Goal: Communication & Community: Participate in discussion

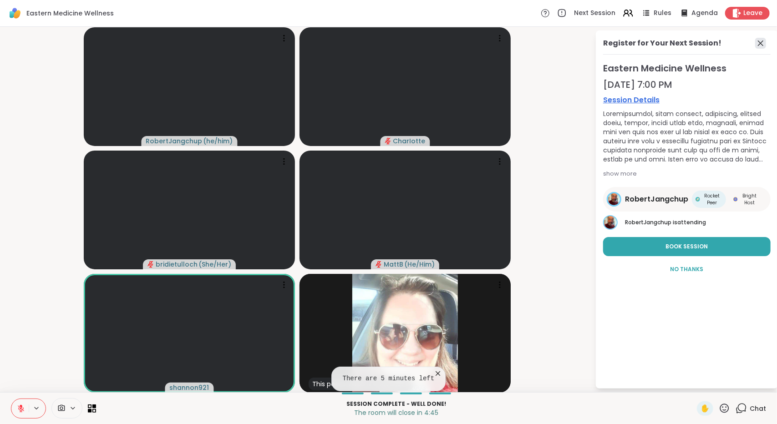
click at [759, 46] on icon at bounding box center [760, 43] width 11 height 11
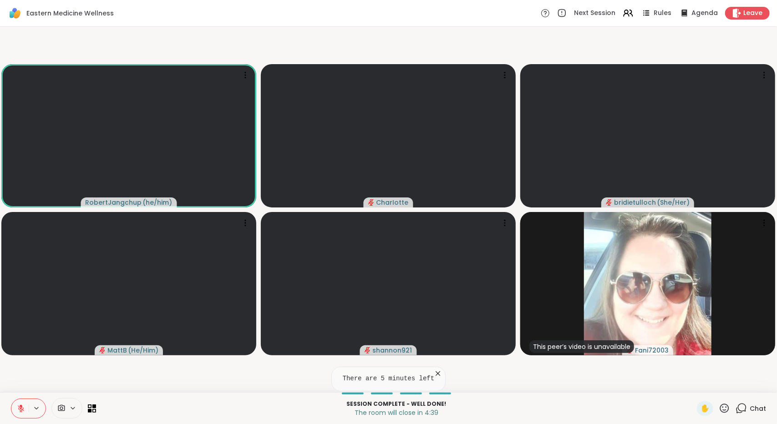
click at [750, 406] on span "Chat" at bounding box center [758, 408] width 16 height 9
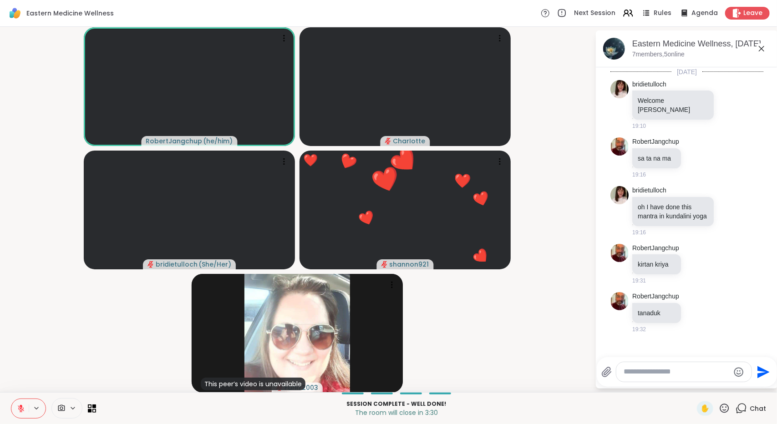
click at [719, 406] on icon at bounding box center [724, 408] width 11 height 11
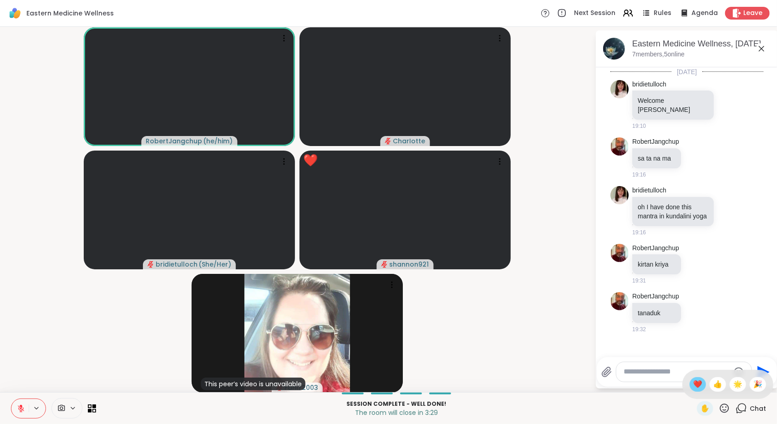
click at [693, 385] on span "❤️" at bounding box center [697, 384] width 9 height 11
click at [11, 335] on video-player-container "RobertJangchup ( he/him ) CharIotte bridietulloch ( She/Her ) shannon921 This p…" at bounding box center [297, 209] width 584 height 358
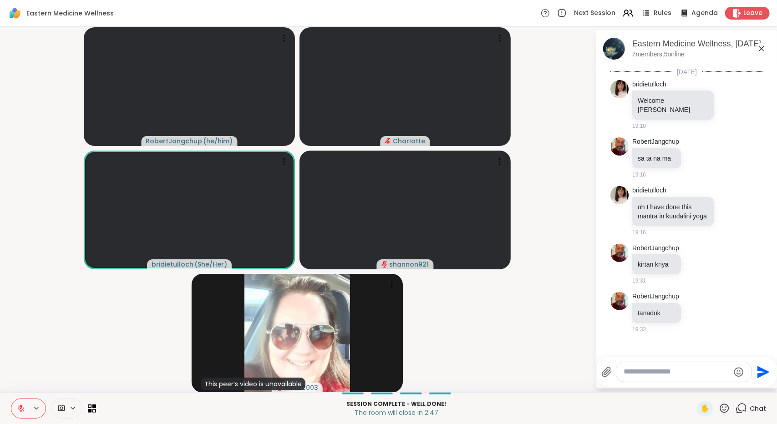
click at [550, 339] on video-player-container "RobertJangchup ( he/him ) CharIotte bridietulloch ( She/Her ) shannon921 This p…" at bounding box center [297, 209] width 584 height 358
click at [743, 10] on span "Leave" at bounding box center [753, 14] width 20 height 10
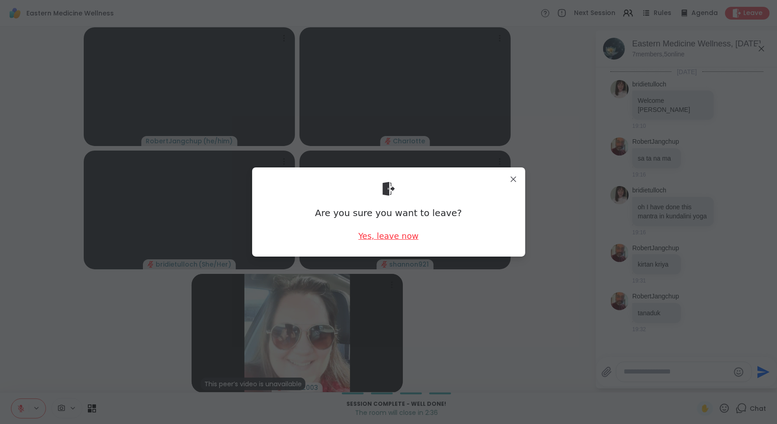
click at [397, 236] on div "Yes, leave now" at bounding box center [388, 235] width 60 height 11
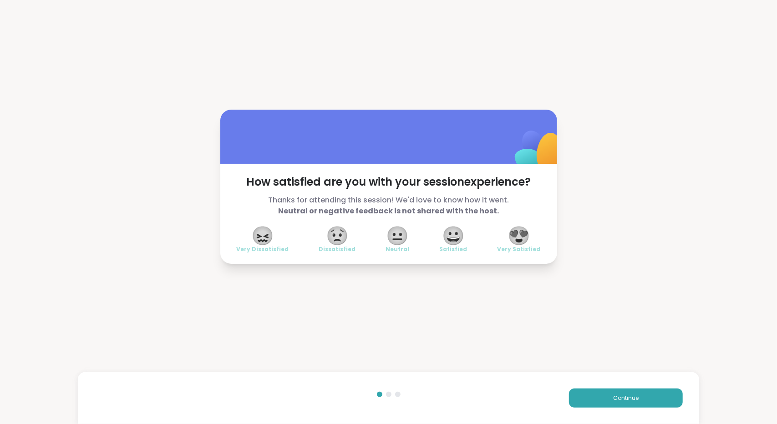
click at [512, 234] on span "😍" at bounding box center [519, 236] width 23 height 16
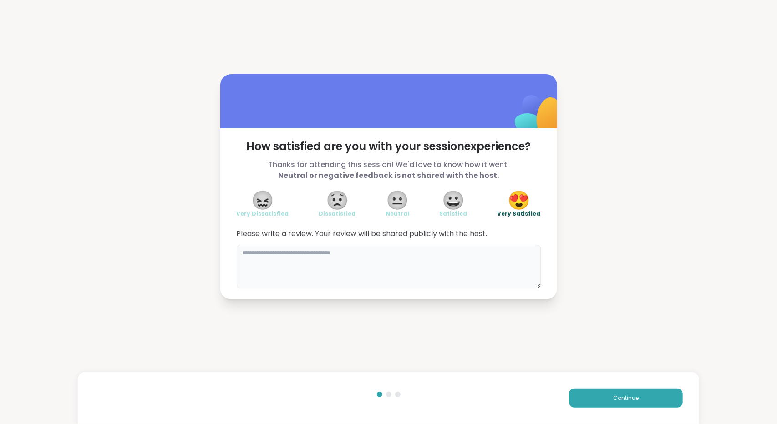
click at [383, 264] on textarea at bounding box center [389, 267] width 304 height 44
drag, startPoint x: 311, startPoint y: 254, endPoint x: 267, endPoint y: 250, distance: 44.3
click at [267, 250] on textarea "**********" at bounding box center [389, 267] width 304 height 44
click at [315, 256] on textarea "**********" at bounding box center [389, 267] width 304 height 44
click at [401, 263] on textarea "**********" at bounding box center [389, 267] width 304 height 44
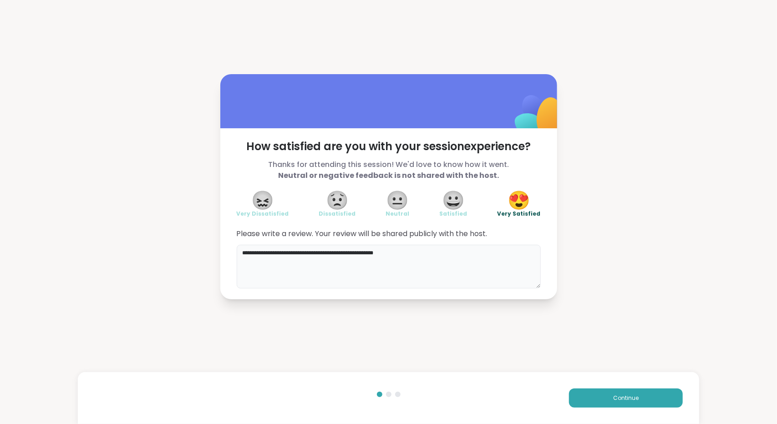
paste textarea "***"
click at [442, 270] on textarea "**********" at bounding box center [389, 267] width 304 height 44
click at [408, 253] on textarea "**********" at bounding box center [389, 267] width 304 height 44
click at [519, 269] on textarea "**********" at bounding box center [389, 267] width 304 height 44
type textarea "**********"
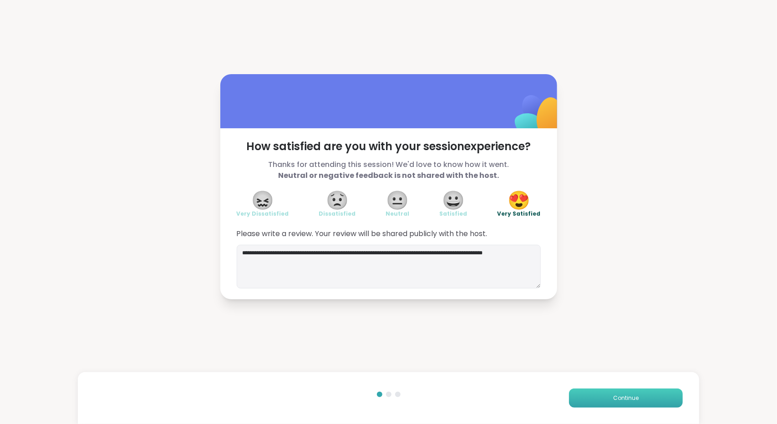
click at [595, 400] on button "Continue" at bounding box center [626, 398] width 114 height 19
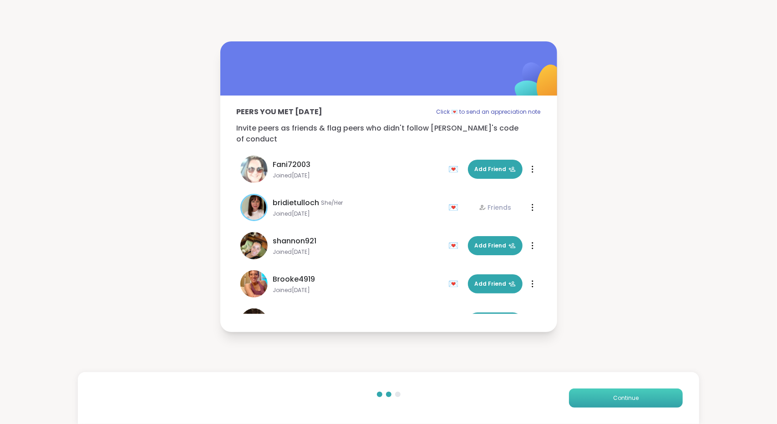
click at [587, 392] on button "Continue" at bounding box center [626, 398] width 114 height 19
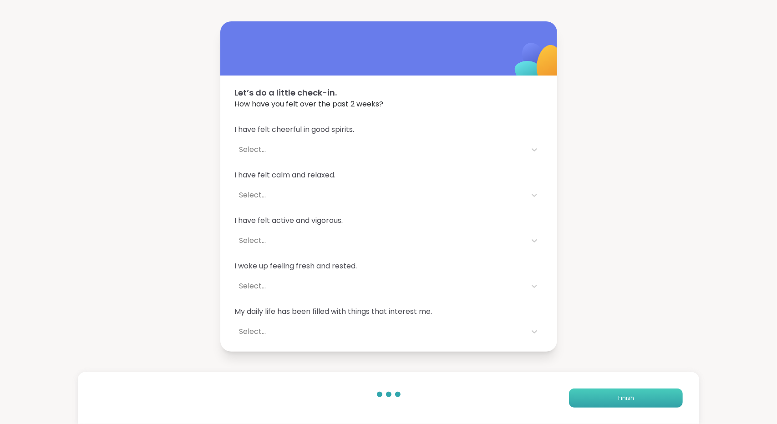
click at [587, 392] on button "Finish" at bounding box center [626, 398] width 114 height 19
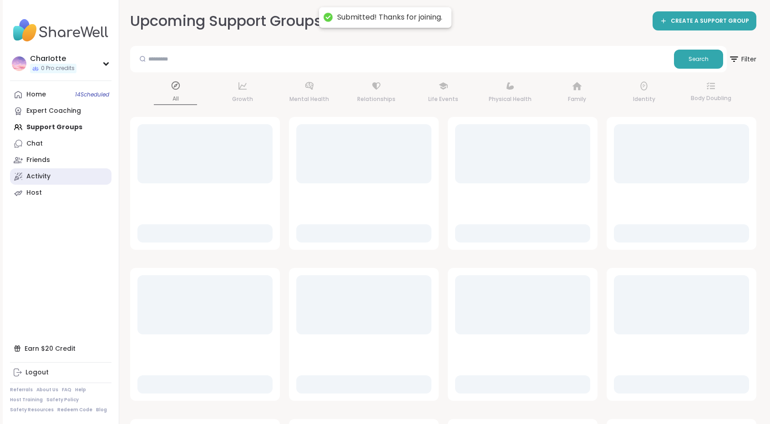
click at [55, 177] on link "Activity" at bounding box center [61, 176] width 102 height 16
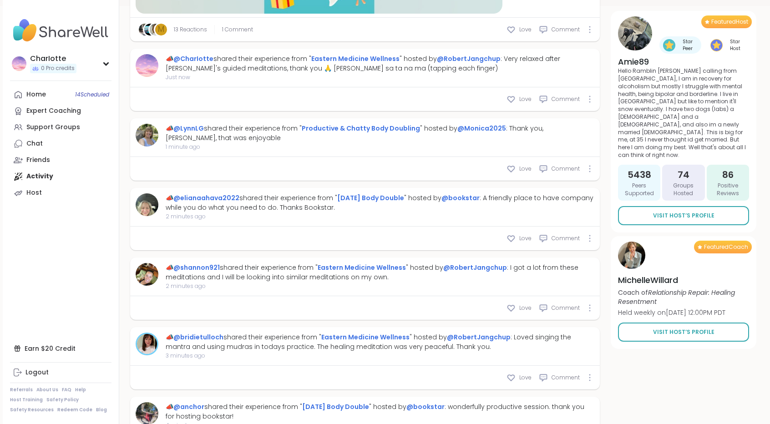
scroll to position [439, 0]
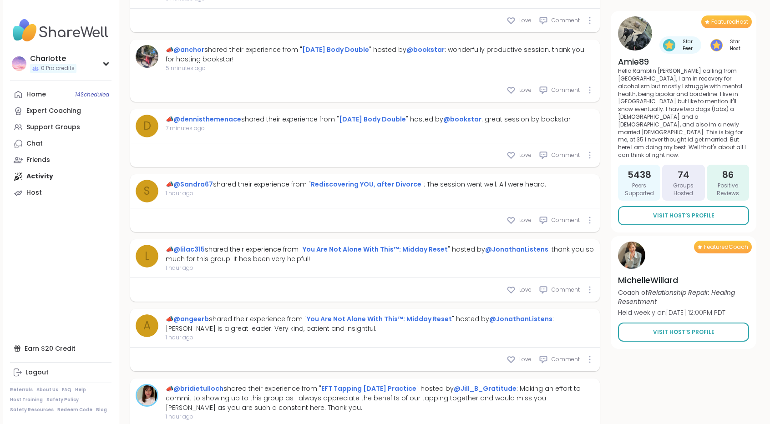
type textarea "*"
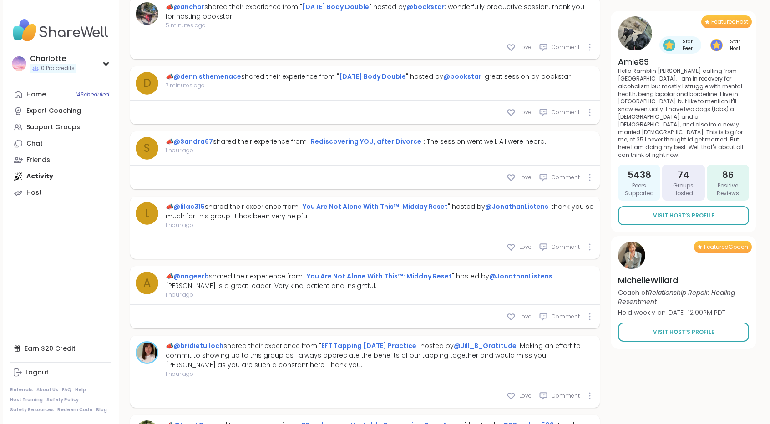
scroll to position [848, 0]
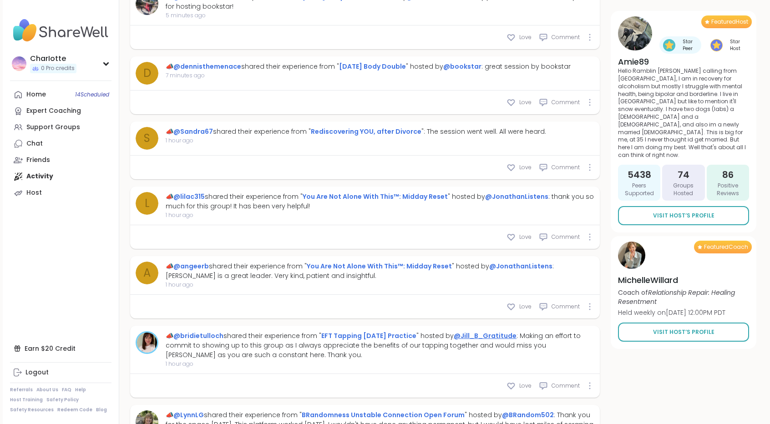
click at [475, 332] on link "@Jill_B_Gratitude" at bounding box center [485, 335] width 63 height 9
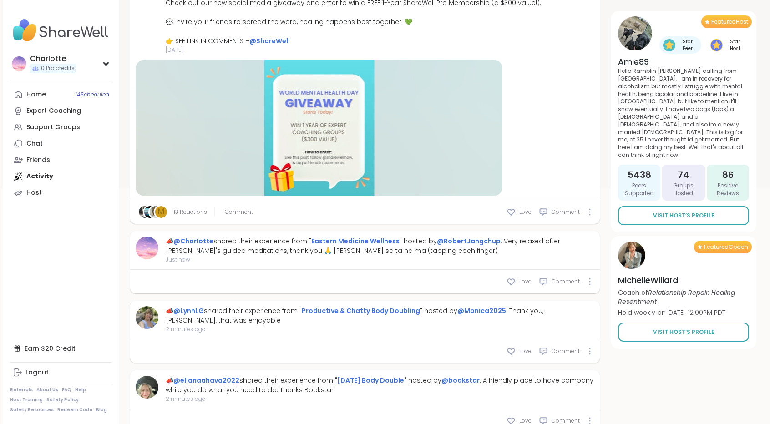
scroll to position [254, 0]
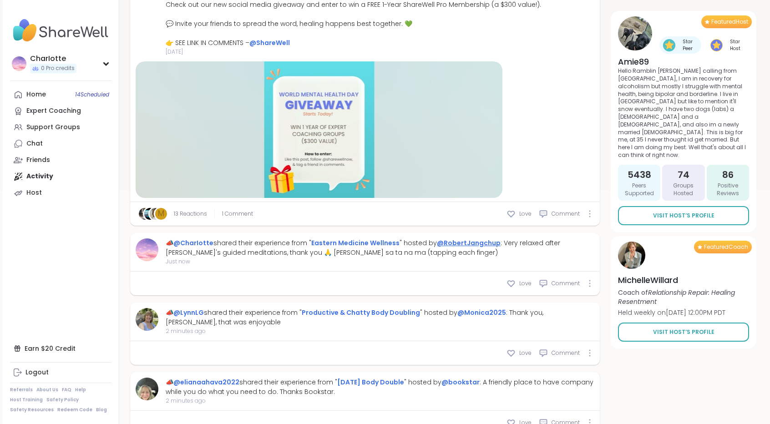
click at [472, 244] on link "@RobertJangchup" at bounding box center [469, 243] width 64 height 9
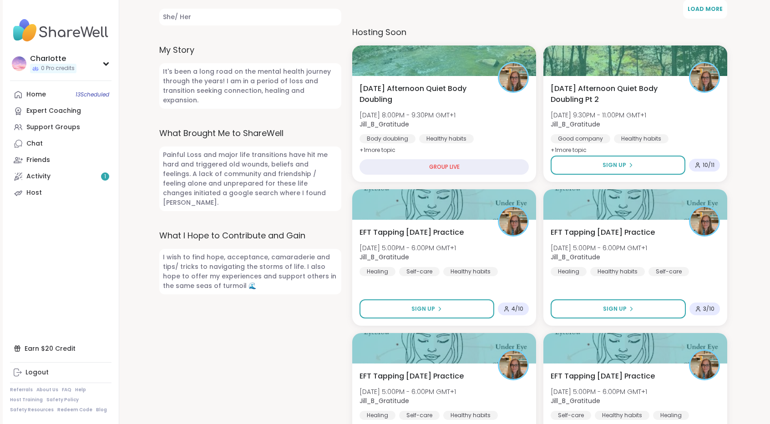
scroll to position [408, 0]
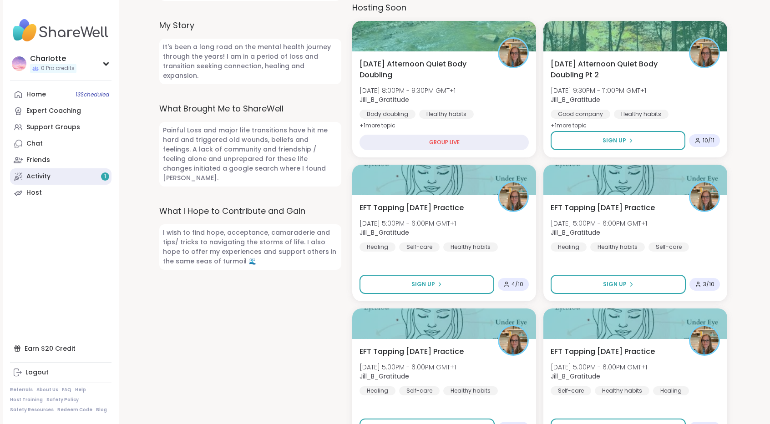
click at [37, 180] on div "Activity 1" at bounding box center [38, 176] width 24 height 9
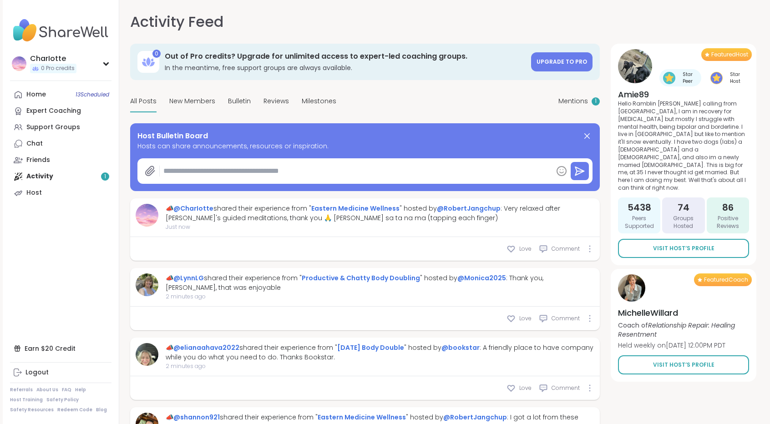
type textarea "*"
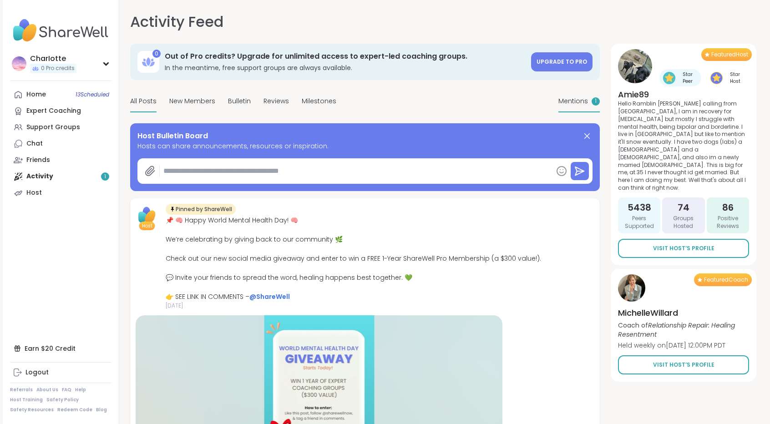
click at [572, 100] on span "Mentions" at bounding box center [574, 101] width 30 height 10
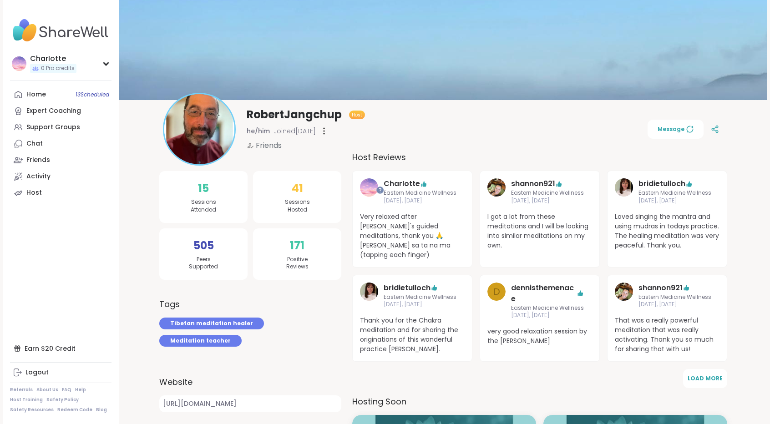
scroll to position [16, 0]
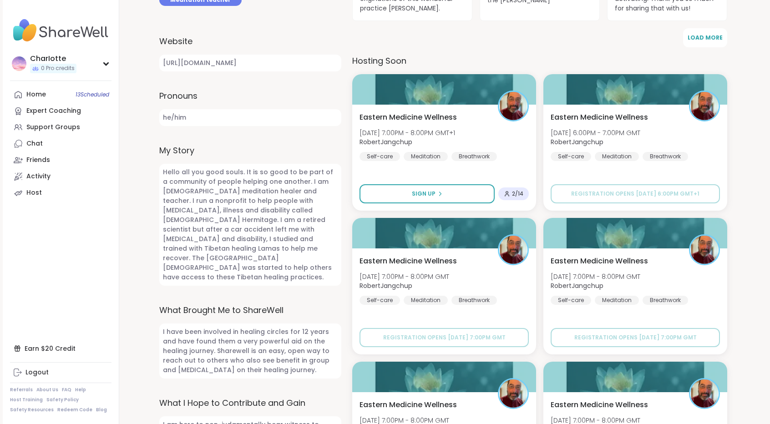
scroll to position [208, 0]
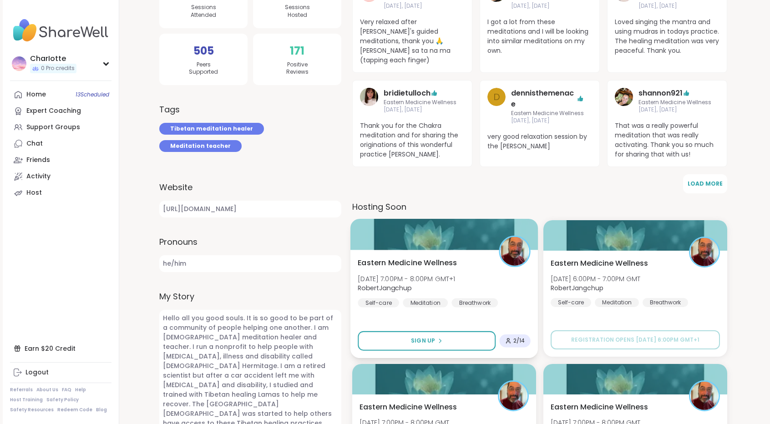
click at [452, 250] on div "Eastern Medicine Wellness Sun, Oct 19 | 7:00PM - 8:00PM GMT+1 RobertJangchup Se…" at bounding box center [444, 304] width 188 height 108
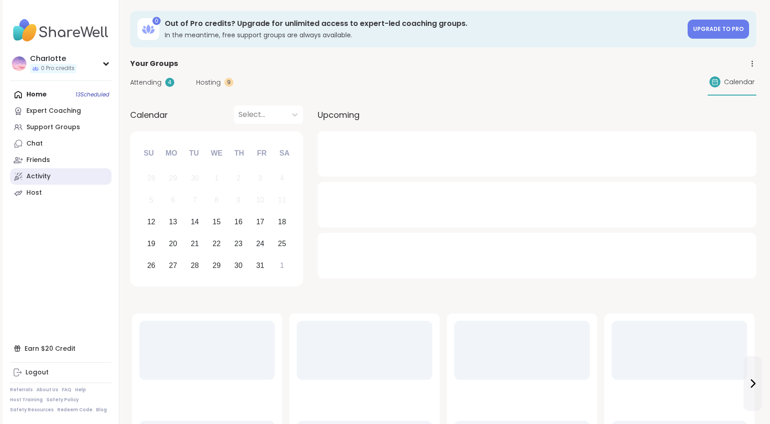
drag, startPoint x: 0, startPoint y: 0, endPoint x: 50, endPoint y: 174, distance: 181.4
click at [50, 174] on link "Activity" at bounding box center [61, 176] width 102 height 16
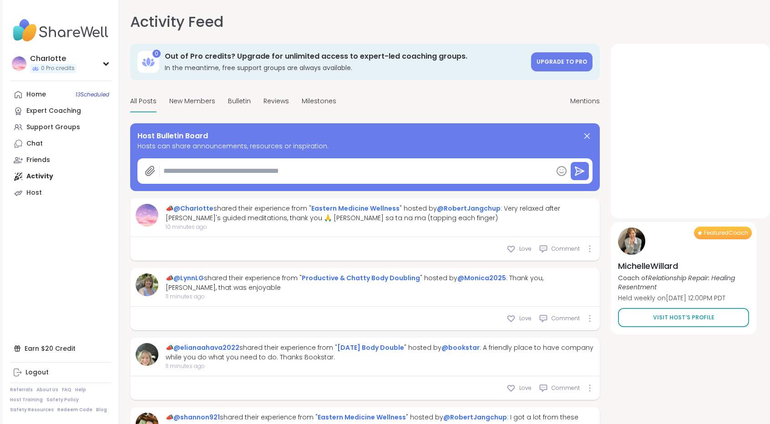
type textarea "*"
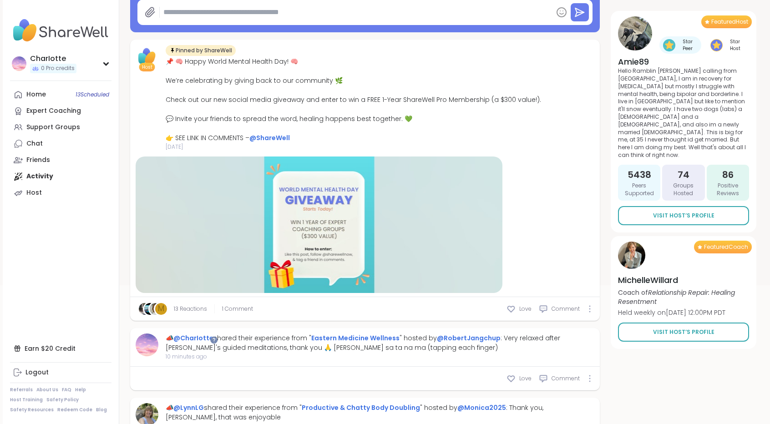
scroll to position [142, 0]
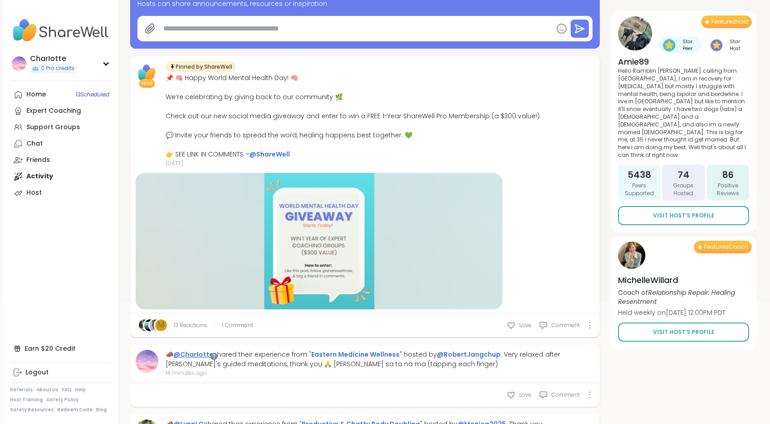
click at [194, 355] on link "@CharIotte" at bounding box center [193, 354] width 40 height 9
type textarea "*"
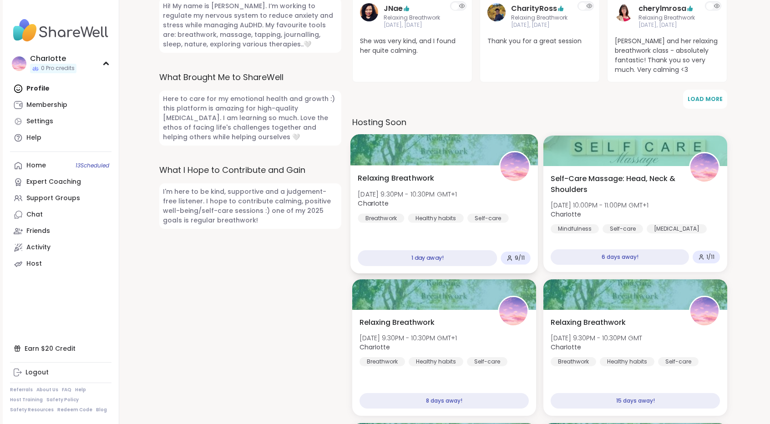
click at [515, 152] on img at bounding box center [514, 166] width 29 height 29
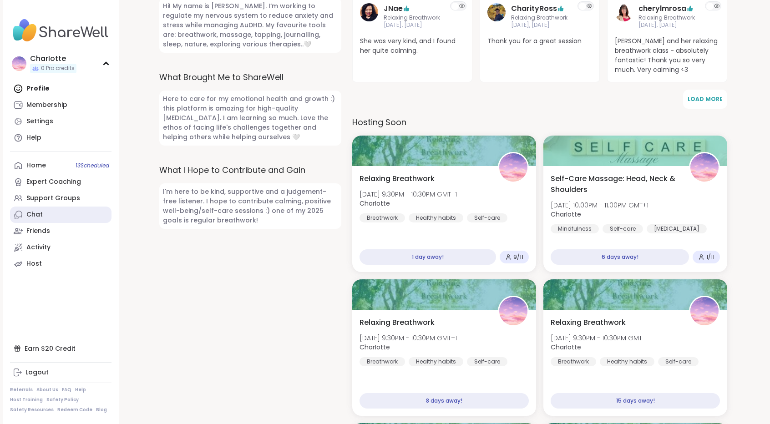
click at [53, 215] on link "Chat" at bounding box center [61, 215] width 102 height 16
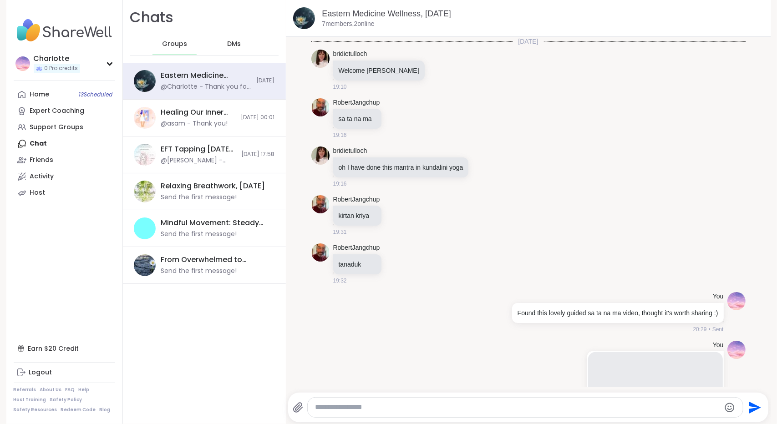
scroll to position [210, 0]
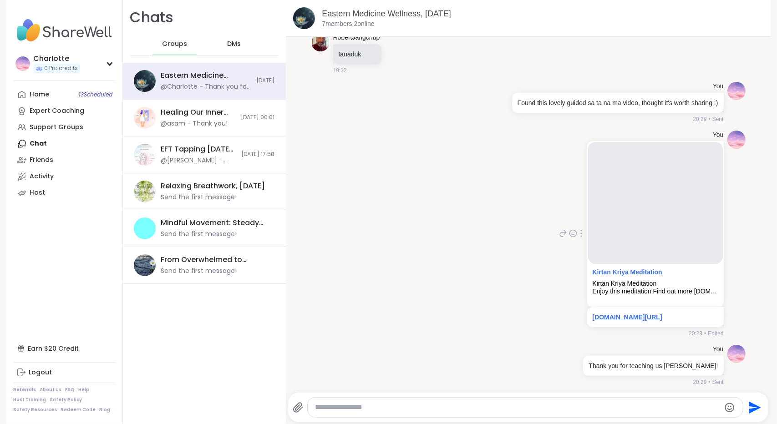
click at [614, 315] on link "youtube.com/watch?v=jfKEAiwrgeY" at bounding box center [628, 317] width 70 height 7
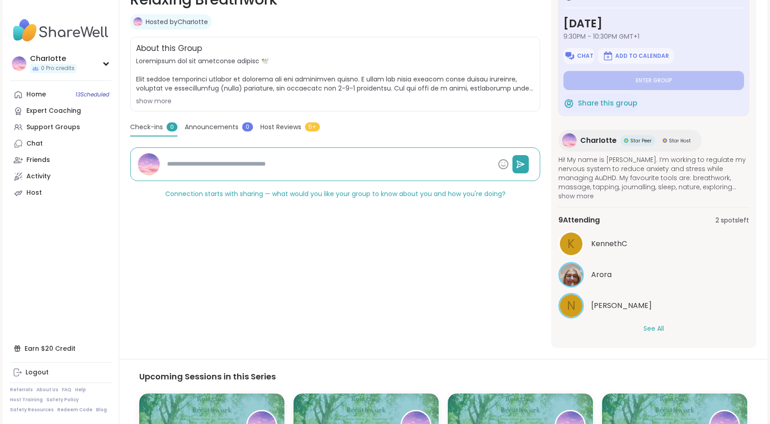
click at [652, 325] on button "See All" at bounding box center [654, 329] width 20 height 10
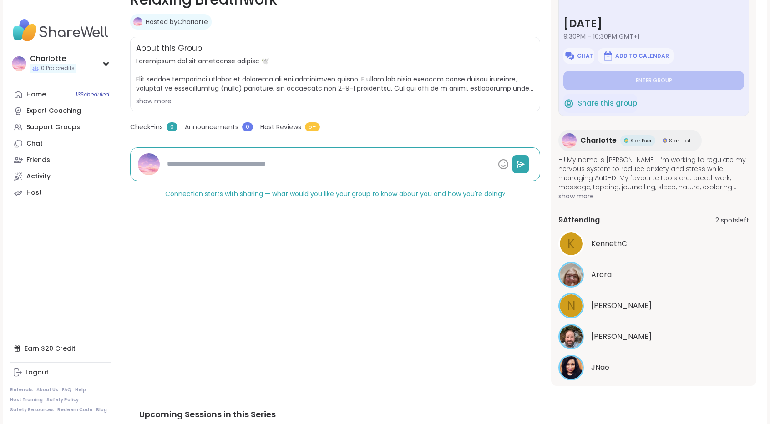
drag, startPoint x: 749, startPoint y: 225, endPoint x: 747, endPoint y: 278, distance: 53.3
click at [747, 278] on div "[DATE] [DATE] 9:30PM - 10:30PM GMT+1 Chat Add to Calendar Enter group Share thi…" at bounding box center [653, 180] width 205 height 411
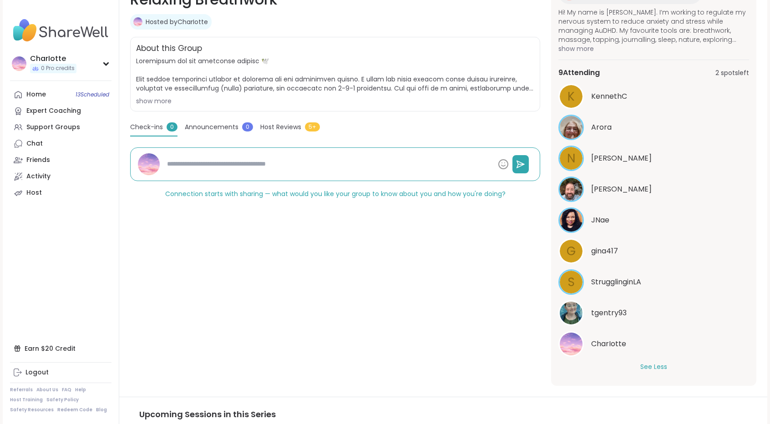
click at [758, 305] on section "Breathwork | Healthy habits | Self-care Relaxing Breathwork Hosted by CharIotte…" at bounding box center [443, 180] width 648 height 411
click at [53, 145] on link "Chat" at bounding box center [61, 144] width 102 height 16
type textarea "*"
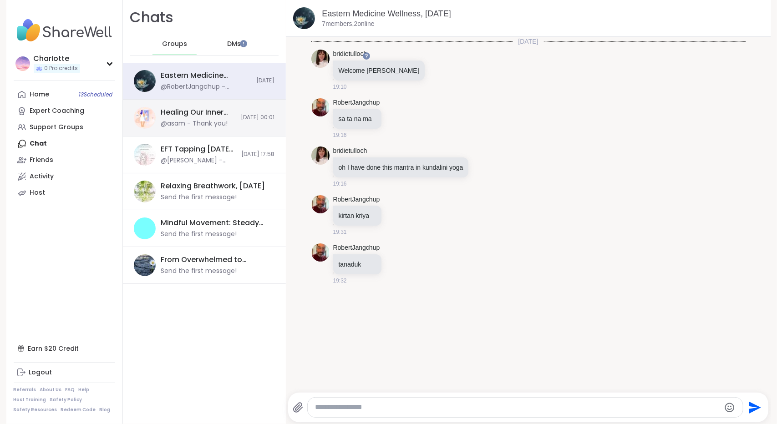
click at [184, 108] on div "Healing Our Inner Child through IFS, Oct 09" at bounding box center [198, 112] width 75 height 10
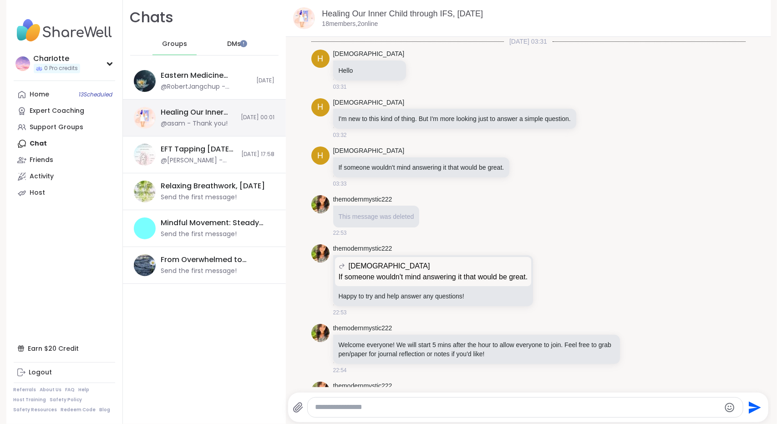
scroll to position [828, 0]
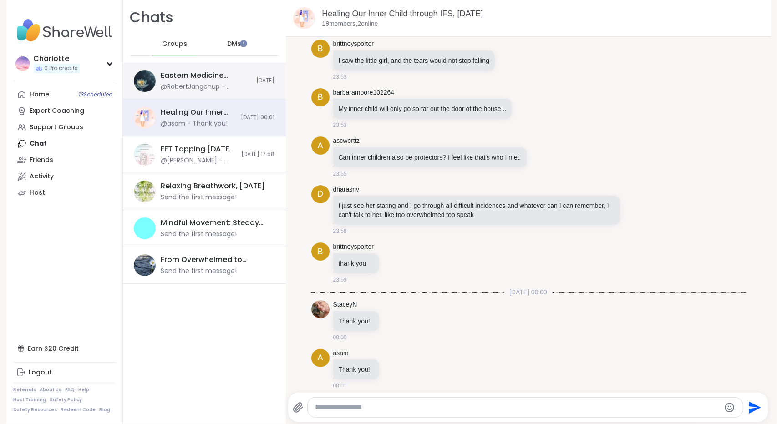
click at [202, 86] on div "@RobertJangchup - tanaduk" at bounding box center [206, 86] width 90 height 9
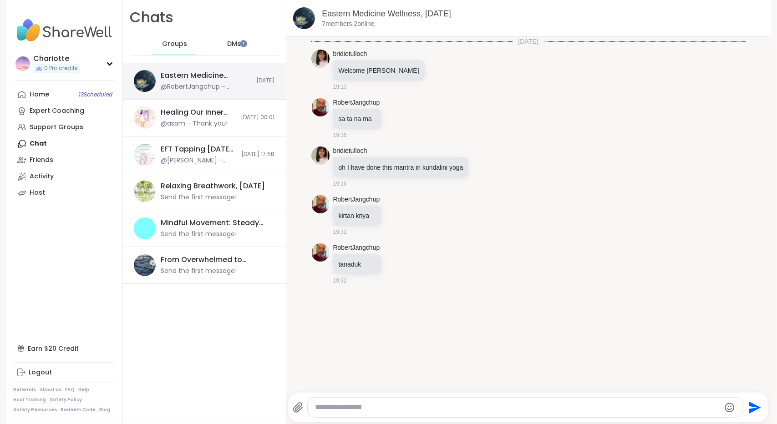
scroll to position [0, 0]
click at [233, 41] on div "DMs" at bounding box center [234, 44] width 45 height 22
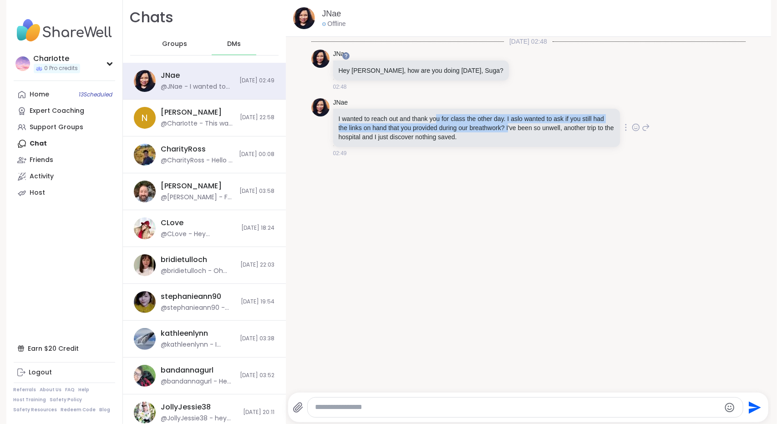
drag, startPoint x: 508, startPoint y: 124, endPoint x: 432, endPoint y: 121, distance: 75.2
click at [432, 121] on p "I wanted to reach out and thank you for class the other day. I aslo wanted to a…" at bounding box center [477, 127] width 276 height 27
drag, startPoint x: 432, startPoint y: 121, endPoint x: 544, endPoint y: 129, distance: 111.8
click at [544, 129] on p "I wanted to reach out and thank you for class the other day. I aslo wanted to a…" at bounding box center [477, 127] width 276 height 27
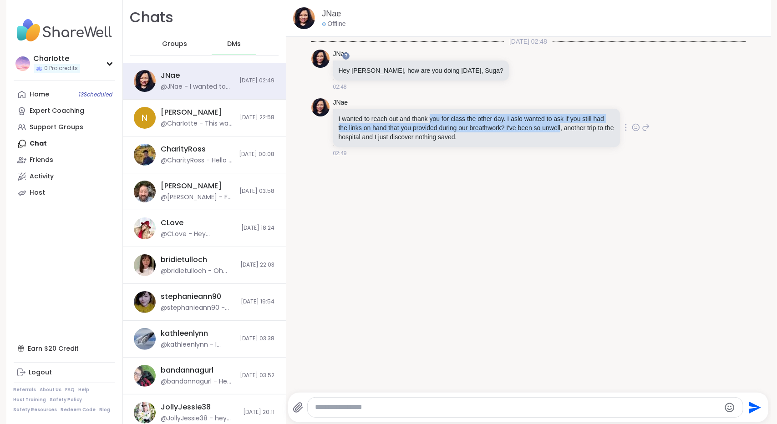
click at [544, 129] on p "I wanted to reach out and thank you for class the other day. I aslo wanted to a…" at bounding box center [477, 127] width 276 height 27
drag, startPoint x: 544, startPoint y: 129, endPoint x: 357, endPoint y: 121, distance: 186.8
click at [357, 121] on p "I wanted to reach out and thank you for class the other day. I aslo wanted to a…" at bounding box center [477, 127] width 276 height 27
drag, startPoint x: 357, startPoint y: 121, endPoint x: 513, endPoint y: 129, distance: 156.3
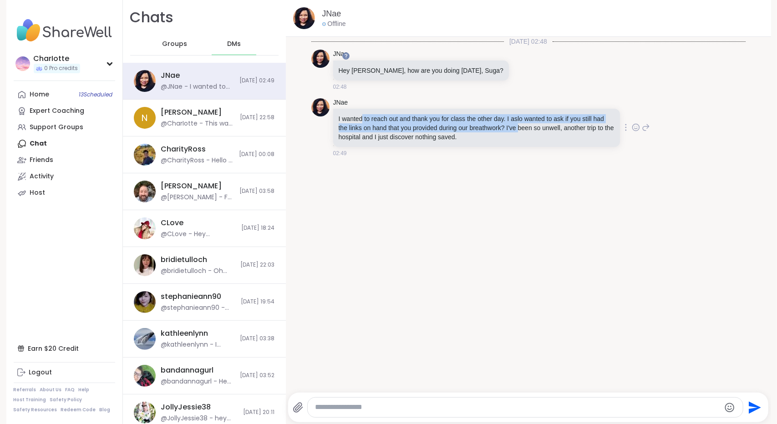
click at [513, 129] on p "I wanted to reach out and thank you for class the other day. I aslo wanted to a…" at bounding box center [477, 127] width 276 height 27
drag, startPoint x: 513, startPoint y: 129, endPoint x: 375, endPoint y: 120, distance: 138.7
click at [375, 120] on p "I wanted to reach out and thank you for class the other day. I aslo wanted to a…" at bounding box center [477, 127] width 276 height 27
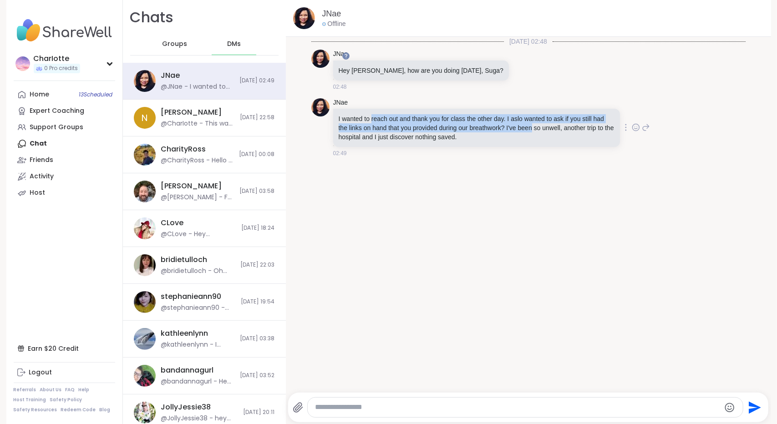
drag, startPoint x: 375, startPoint y: 120, endPoint x: 530, endPoint y: 124, distance: 154.8
click at [530, 124] on p "I wanted to reach out and thank you for class the other day. I aslo wanted to a…" at bounding box center [477, 127] width 276 height 27
drag, startPoint x: 530, startPoint y: 124, endPoint x: 405, endPoint y: 130, distance: 125.3
click at [405, 130] on p "I wanted to reach out and thank you for class the other day. I aslo wanted to a…" at bounding box center [477, 127] width 276 height 27
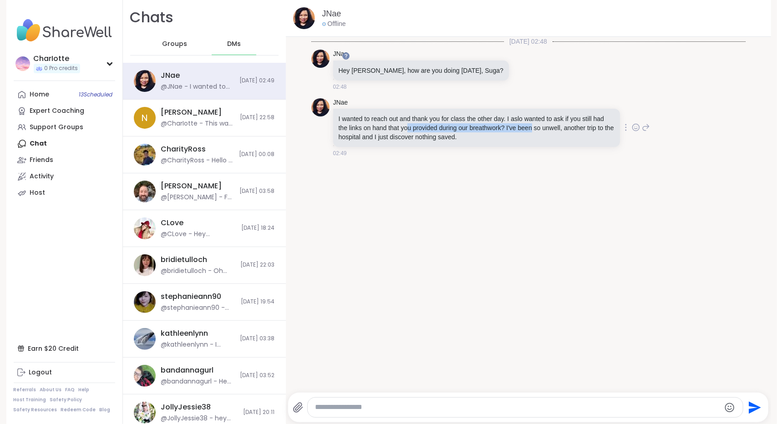
click at [405, 130] on p "I wanted to reach out and thank you for class the other day. I aslo wanted to a…" at bounding box center [477, 127] width 276 height 27
click at [345, 410] on textarea "Type your message" at bounding box center [517, 408] width 405 height 10
click at [330, 11] on link "JNae" at bounding box center [331, 13] width 19 height 11
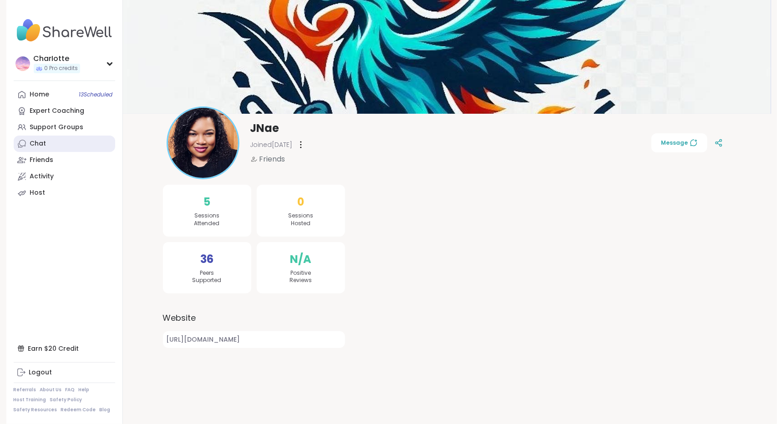
click at [55, 145] on link "Chat" at bounding box center [65, 144] width 102 height 16
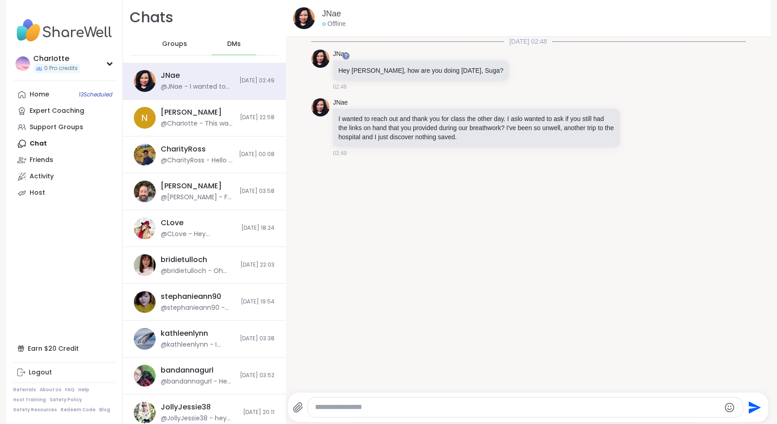
click at [393, 398] on div at bounding box center [525, 408] width 435 height 20
click at [385, 406] on textarea "Type your message" at bounding box center [517, 408] width 405 height 10
click at [336, 407] on textarea "**********" at bounding box center [518, 408] width 406 height 10
click at [349, 409] on textarea "**********" at bounding box center [518, 408] width 406 height 10
click at [429, 412] on textarea "**********" at bounding box center [518, 408] width 406 height 10
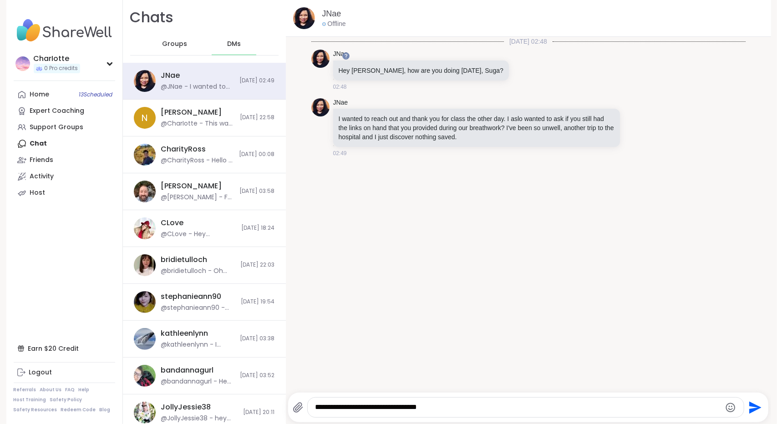
click at [438, 412] on textarea "**********" at bounding box center [518, 408] width 406 height 10
click at [343, 404] on textarea "**********" at bounding box center [518, 408] width 406 height 10
click at [725, 405] on icon "Emoji picker" at bounding box center [730, 407] width 11 height 11
click at [729, 406] on icon "Emoji picker" at bounding box center [730, 407] width 11 height 11
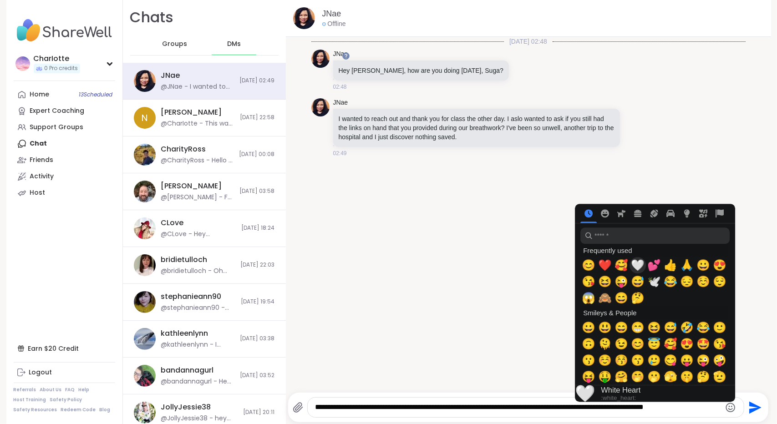
click at [633, 268] on span "🤍" at bounding box center [638, 265] width 14 height 13
click at [528, 412] on textarea "**********" at bounding box center [518, 408] width 406 height 10
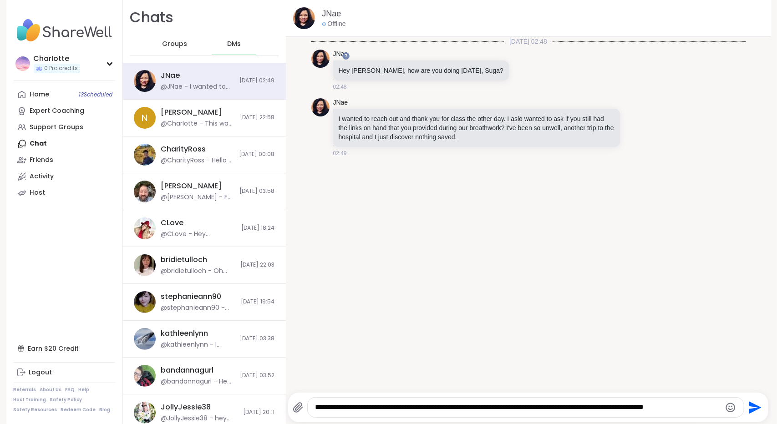
click at [533, 409] on textarea "**********" at bounding box center [518, 408] width 406 height 10
click at [726, 408] on icon "Emoji picker" at bounding box center [730, 407] width 11 height 11
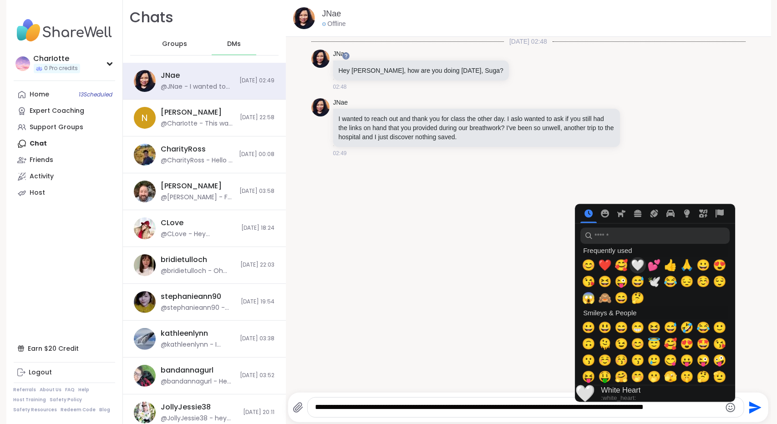
click at [637, 266] on span "🤍" at bounding box center [638, 265] width 14 height 13
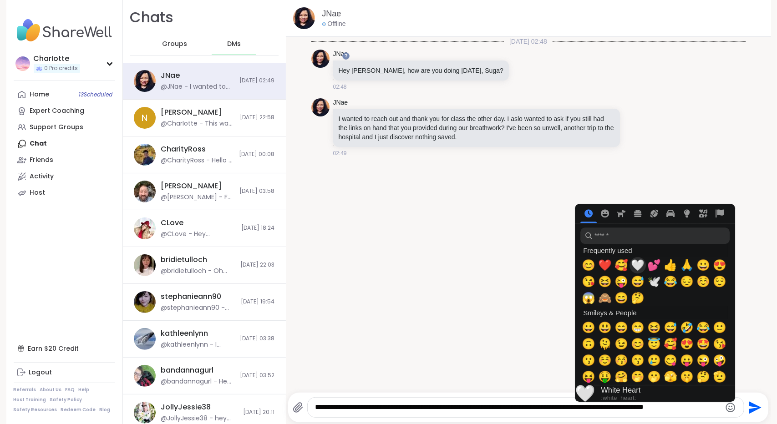
click at [637, 266] on span "🤍" at bounding box center [638, 265] width 14 height 13
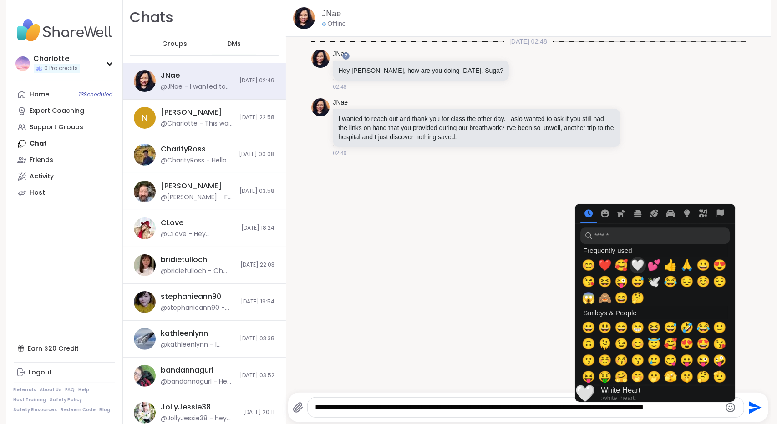
click at [637, 266] on span "🤍" at bounding box center [638, 265] width 14 height 13
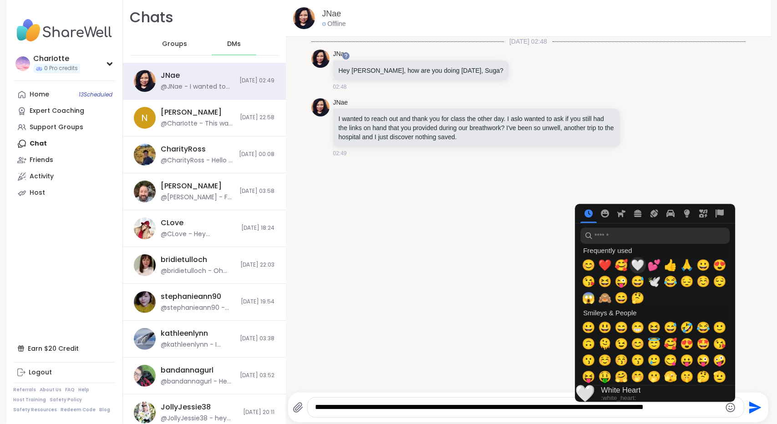
click at [637, 266] on span "🤍" at bounding box center [638, 265] width 14 height 13
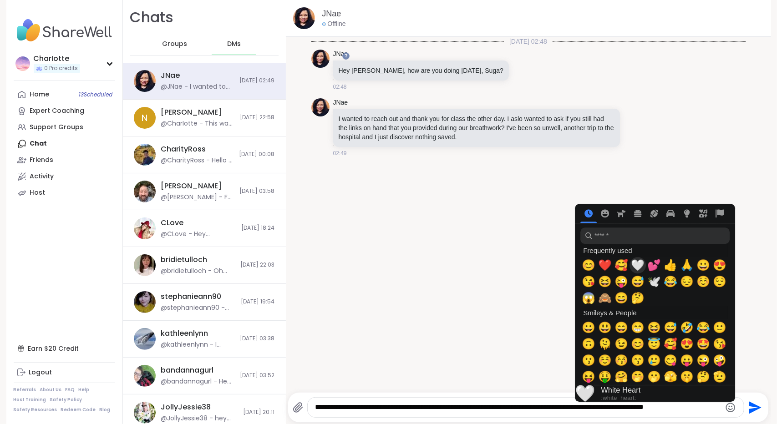
click at [637, 266] on span "🤍" at bounding box center [638, 265] width 14 height 13
click at [553, 401] on div "**********" at bounding box center [526, 408] width 436 height 20
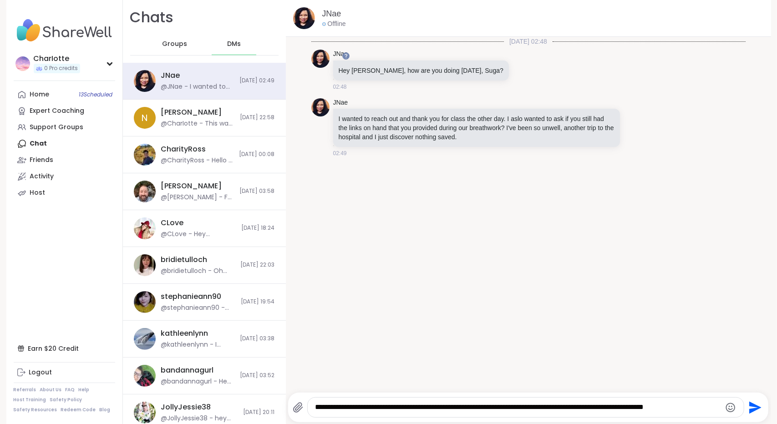
drag, startPoint x: 702, startPoint y: 405, endPoint x: 536, endPoint y: 407, distance: 165.7
click at [536, 407] on textarea "**********" at bounding box center [518, 408] width 406 height 10
paste textarea "Type your message"
click at [550, 406] on textarea "**********" at bounding box center [518, 408] width 406 height 10
type textarea "**********"
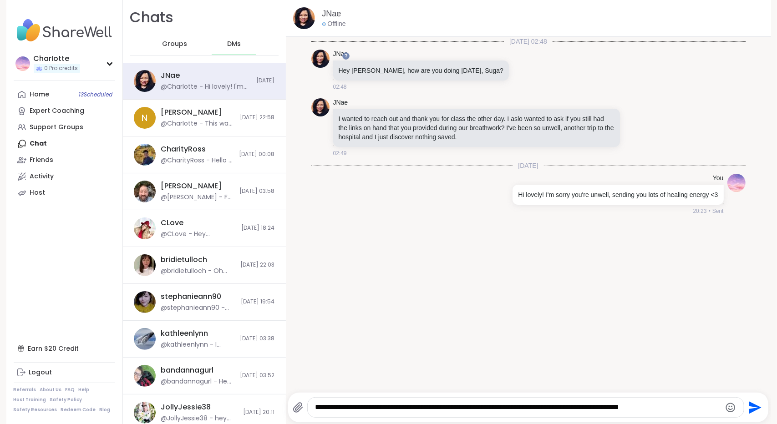
type textarea "**********"
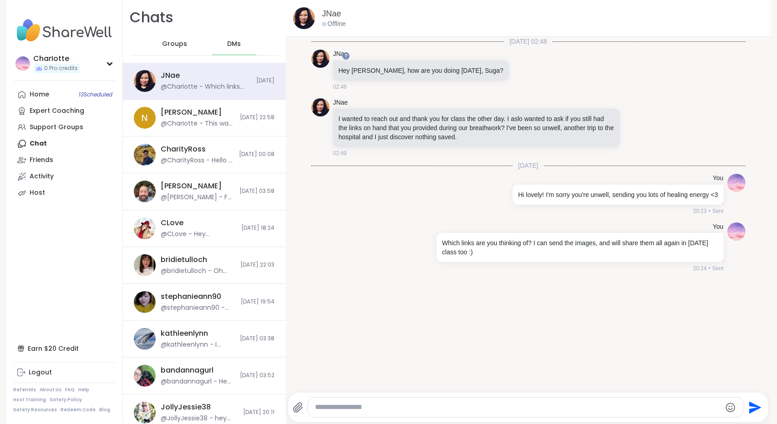
click at [634, 310] on div "11/10/2025, 02:48 JNae Hey Charlotte, how are you doing today, Suga? 02:48 JNae…" at bounding box center [528, 212] width 485 height 350
click at [632, 127] on icon at bounding box center [636, 127] width 8 height 9
click at [554, 112] on button "Select Reaction: Heart" at bounding box center [563, 113] width 18 height 18
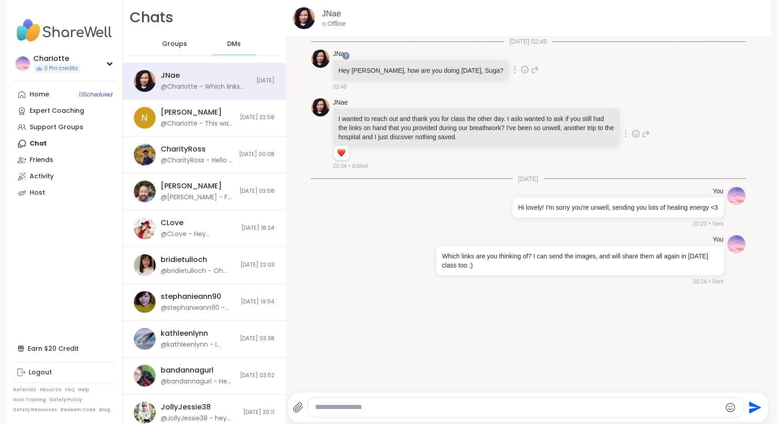
click at [521, 70] on icon at bounding box center [525, 69] width 8 height 9
click at [425, 56] on ul at bounding box center [453, 54] width 106 height 25
click at [422, 59] on div "JNae Hey Charlotte, how are you doing today, Suga? 02:48" at bounding box center [422, 70] width 178 height 41
click at [521, 72] on icon at bounding box center [524, 69] width 7 height 7
click at [448, 56] on div "Select Reaction: Heart" at bounding box center [452, 55] width 8 height 8
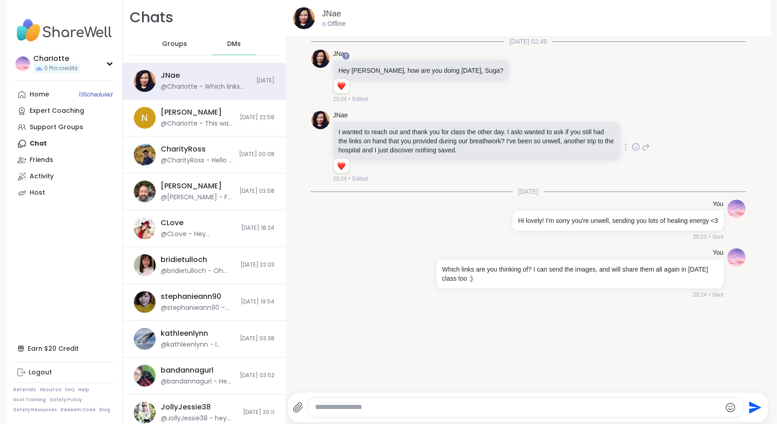
click at [492, 348] on div "11/10/2025, 02:48 JNae Hey Charlotte, how are you doing today, Suga? 1 1 20:24 …" at bounding box center [528, 212] width 485 height 350
click at [326, 351] on div "11/10/2025, 02:48 JNae Hey Charlotte, how are you doing today, Suga? 1 1 20:24 …" at bounding box center [528, 212] width 485 height 350
click at [396, 411] on textarea "Type your message" at bounding box center [518, 408] width 406 height 10
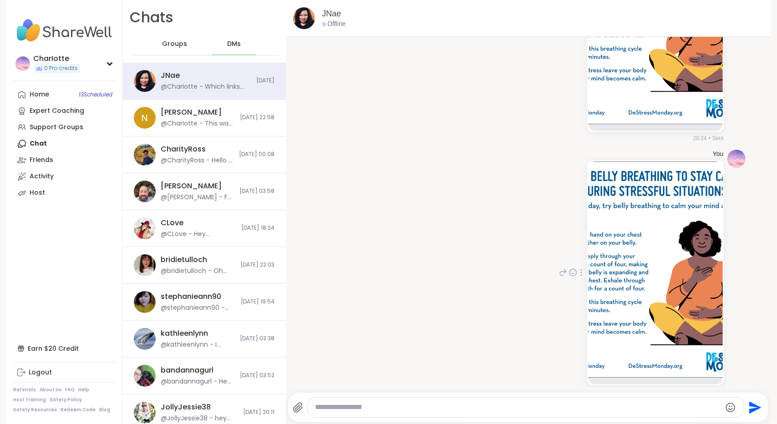
scroll to position [420, 0]
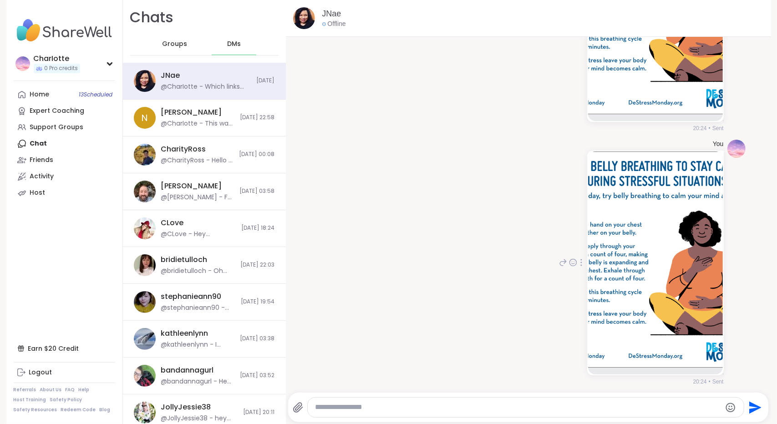
click at [580, 262] on icon at bounding box center [581, 262] width 2 height 7
click at [577, 271] on icon at bounding box center [581, 275] width 9 height 9
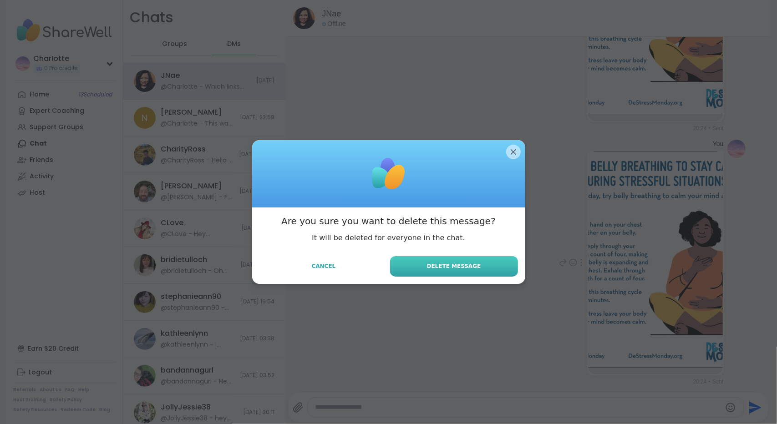
click at [444, 266] on span "Delete Message" at bounding box center [454, 266] width 54 height 8
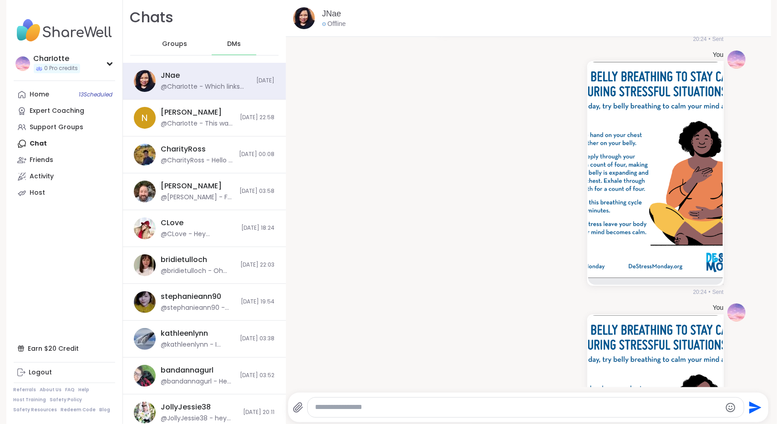
scroll to position [441, 0]
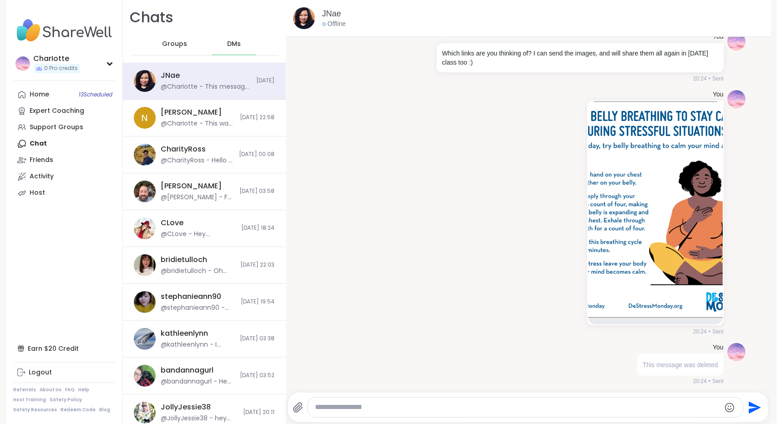
click at [718, 376] on div "You This message was deleted 20:24 • Sent" at bounding box center [528, 365] width 434 height 50
click at [655, 412] on textarea "Type your message" at bounding box center [517, 408] width 405 height 10
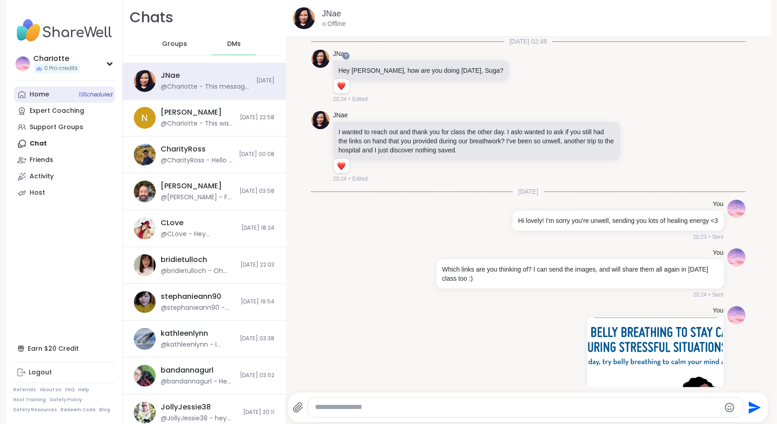
click at [17, 96] on icon at bounding box center [21, 94] width 9 height 9
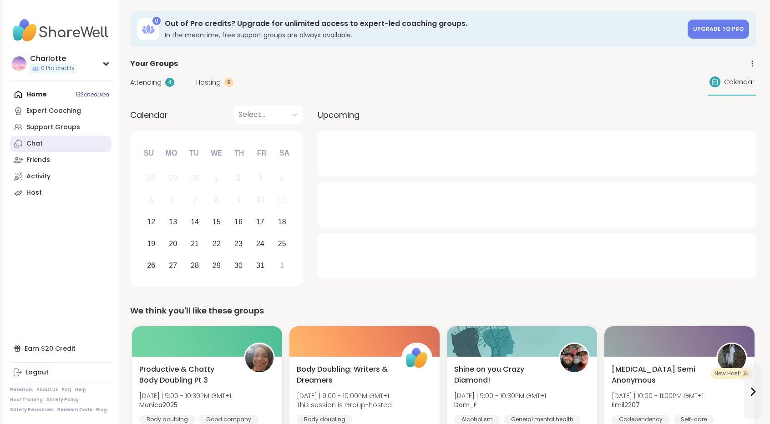
click at [42, 141] on link "Chat" at bounding box center [61, 144] width 102 height 16
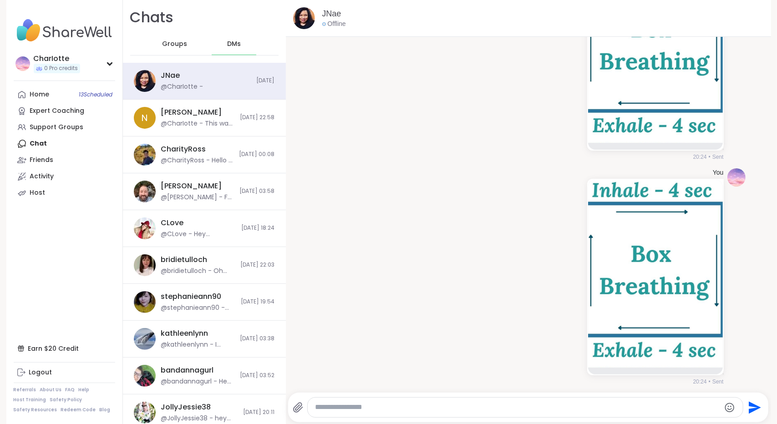
click at [324, 401] on div at bounding box center [525, 408] width 435 height 20
click at [339, 405] on textarea "Type your message" at bounding box center [517, 408] width 405 height 10
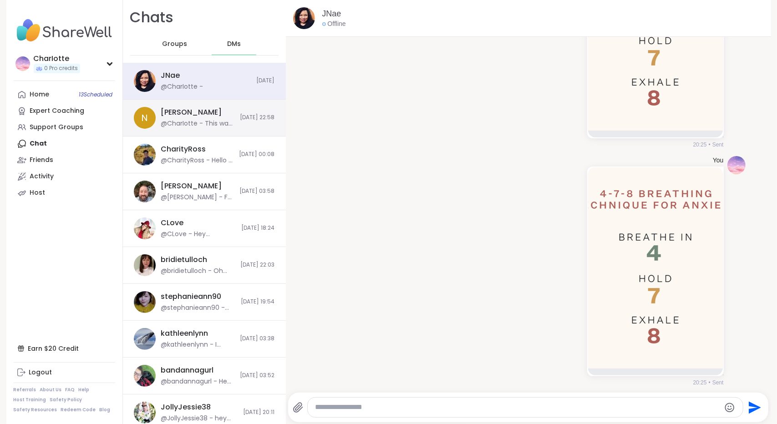
click at [213, 116] on div "N Nigel @CharIotte - This was lovely! Feel lighter and at ease... I'll be revis…" at bounding box center [204, 118] width 163 height 37
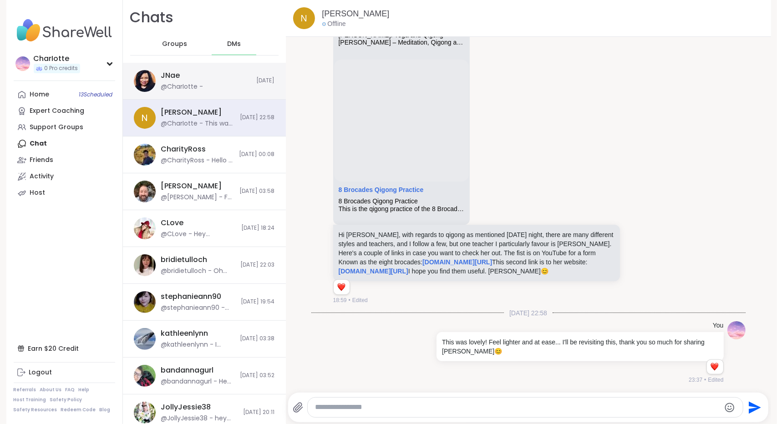
scroll to position [0, 0]
click at [213, 86] on div "JNae @CharIotte -" at bounding box center [206, 81] width 90 height 21
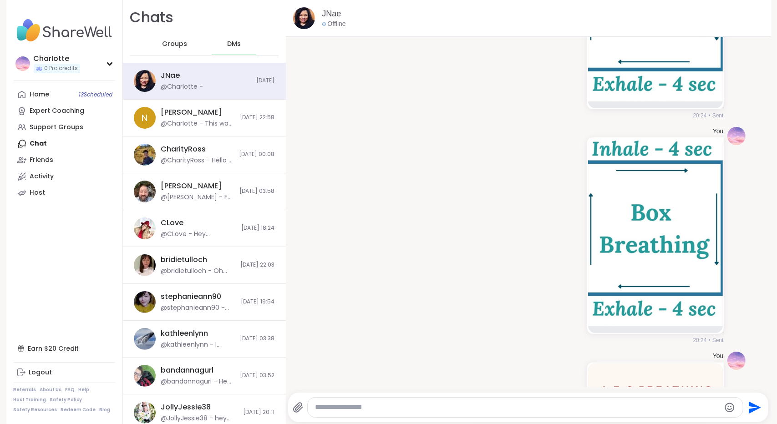
scroll to position [709, 0]
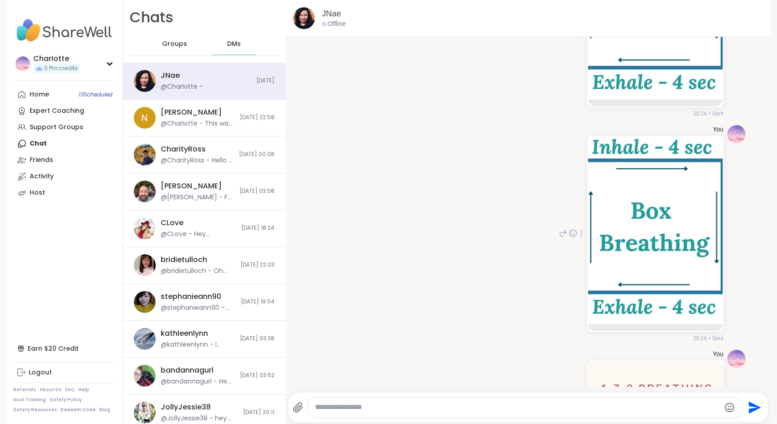
click at [581, 231] on icon at bounding box center [581, 233] width 1 height 6
click at [577, 247] on icon at bounding box center [581, 246] width 9 height 9
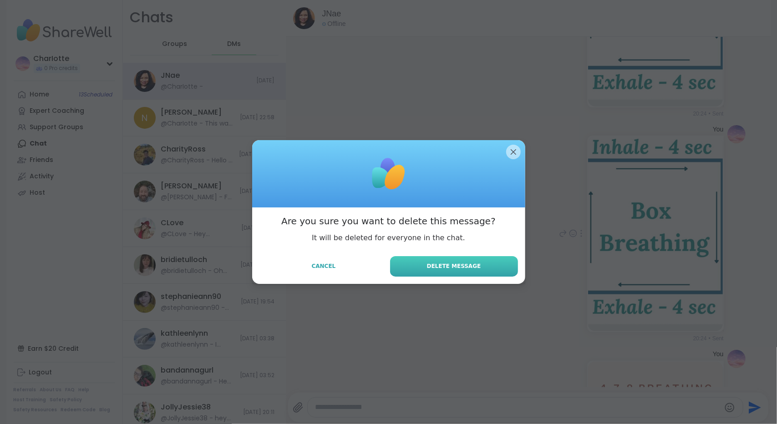
click at [451, 271] on button "Delete Message" at bounding box center [454, 266] width 128 height 20
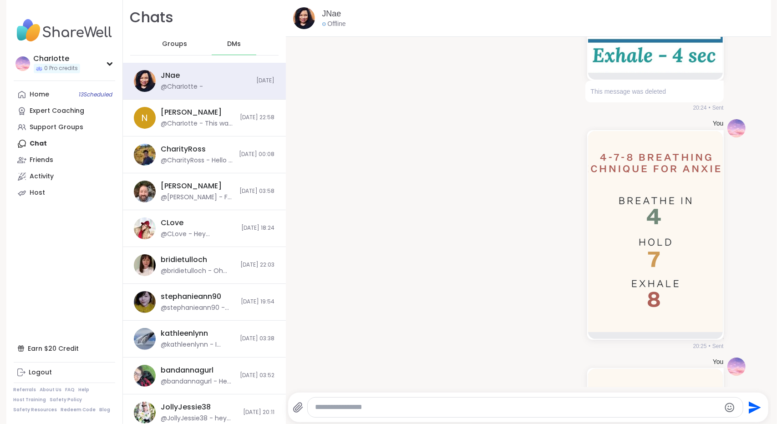
scroll to position [914, 0]
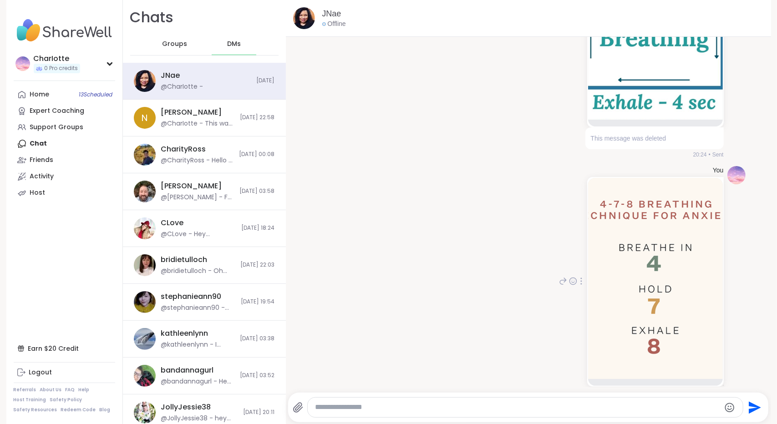
click at [580, 280] on icon at bounding box center [581, 281] width 2 height 7
click at [578, 293] on icon at bounding box center [581, 294] width 6 height 7
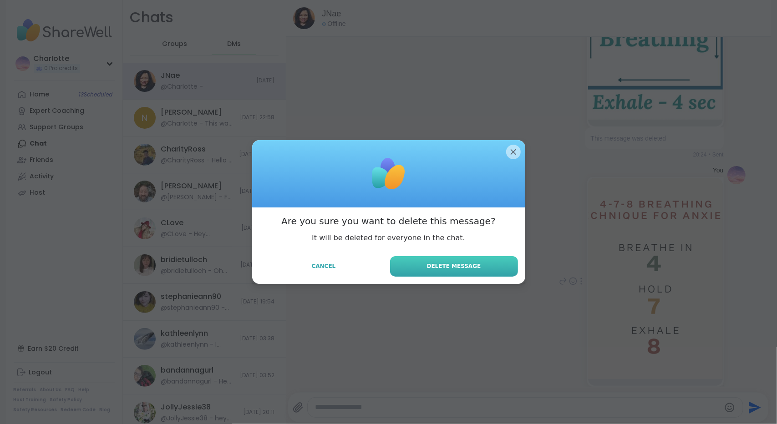
click at [438, 263] on span "Delete Message" at bounding box center [454, 266] width 54 height 8
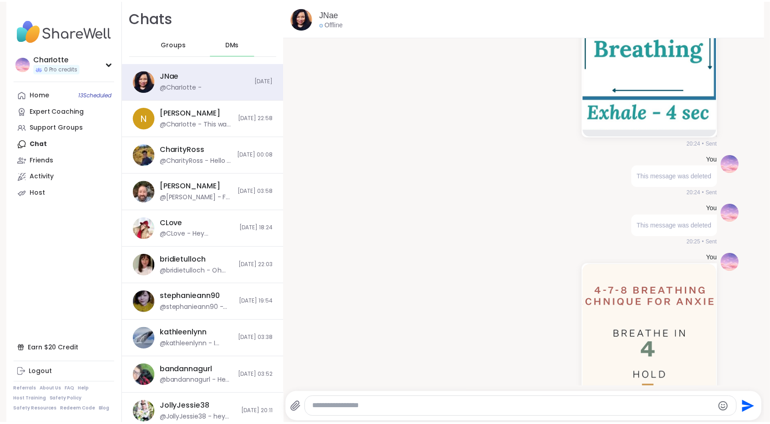
scroll to position [778, 0]
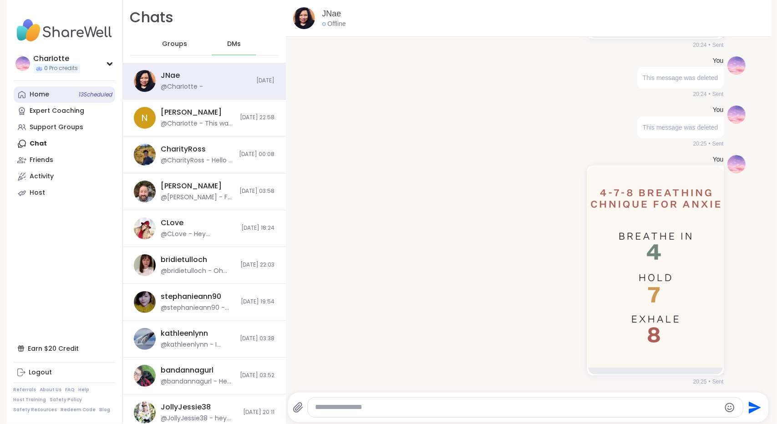
click at [53, 90] on link "Home 13 Scheduled" at bounding box center [65, 94] width 102 height 16
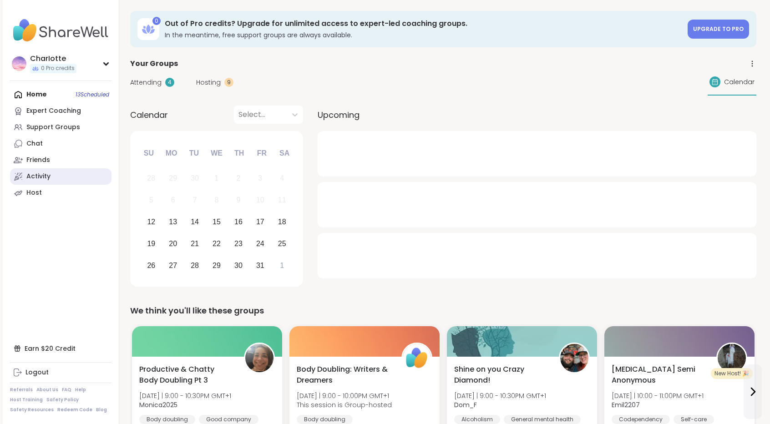
click at [57, 170] on link "Activity" at bounding box center [61, 176] width 102 height 16
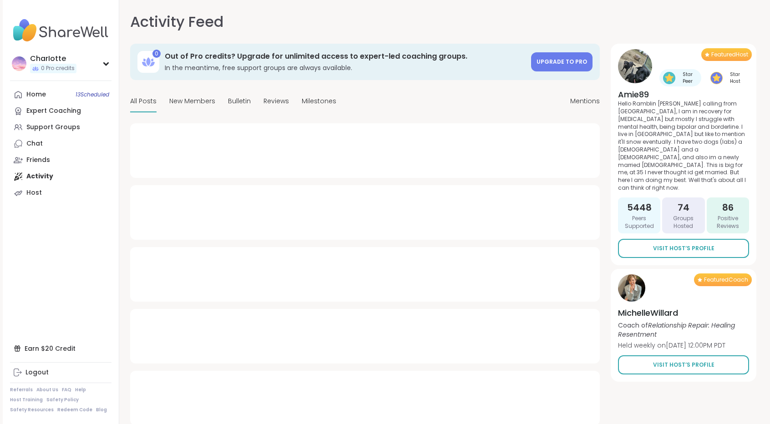
type textarea "*"
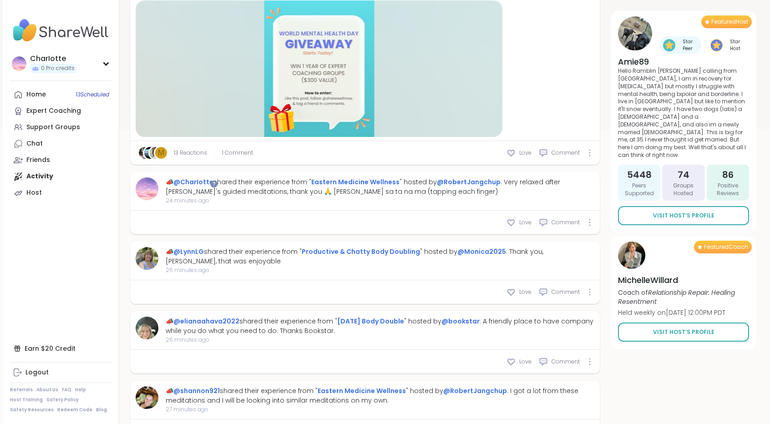
scroll to position [293, 0]
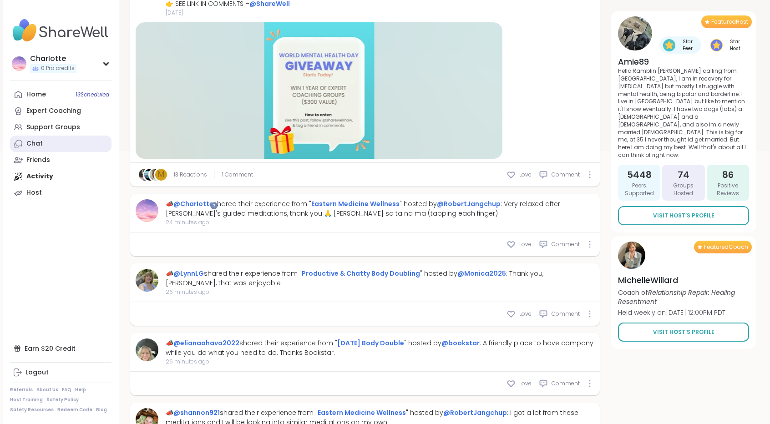
click at [45, 142] on link "Chat" at bounding box center [61, 144] width 102 height 16
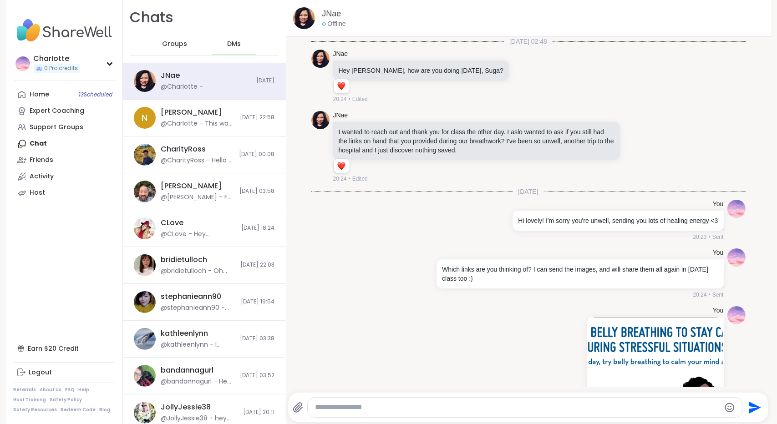
scroll to position [778, 0]
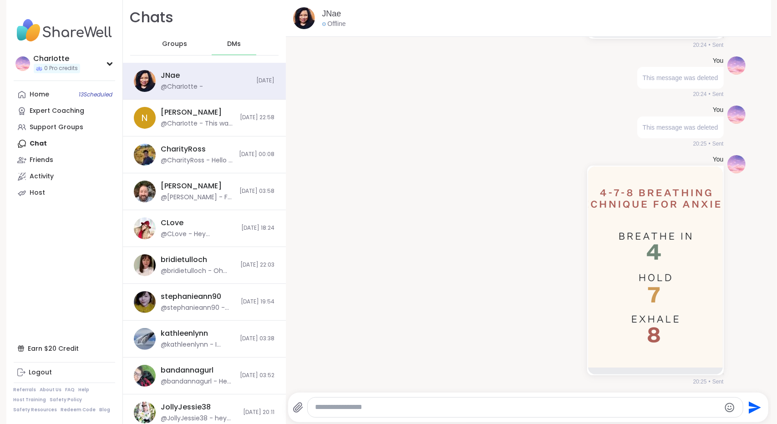
click at [166, 46] on span "Groups" at bounding box center [174, 44] width 25 height 9
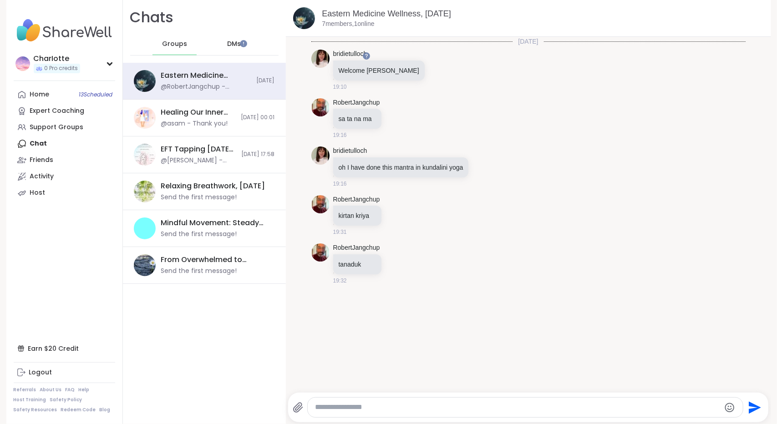
click at [413, 406] on textarea "Type your message" at bounding box center [517, 408] width 405 height 10
click at [603, 410] on textarea "**********" at bounding box center [518, 408] width 406 height 10
drag, startPoint x: 609, startPoint y: 410, endPoint x: 449, endPoint y: 405, distance: 160.8
click at [449, 405] on textarea "**********" at bounding box center [518, 408] width 406 height 10
click at [616, 406] on textarea "**********" at bounding box center [518, 408] width 406 height 10
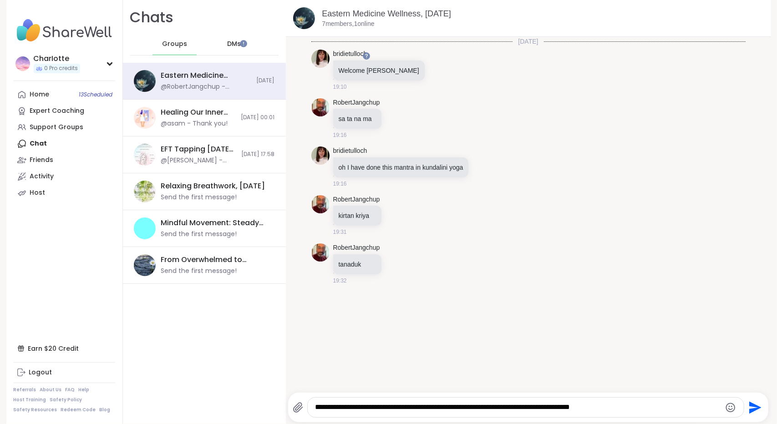
drag, startPoint x: 616, startPoint y: 406, endPoint x: 452, endPoint y: 410, distance: 163.9
click at [452, 410] on textarea "**********" at bounding box center [518, 408] width 406 height 10
type textarea "**********"
click at [555, 406] on textarea "**********" at bounding box center [518, 408] width 406 height 10
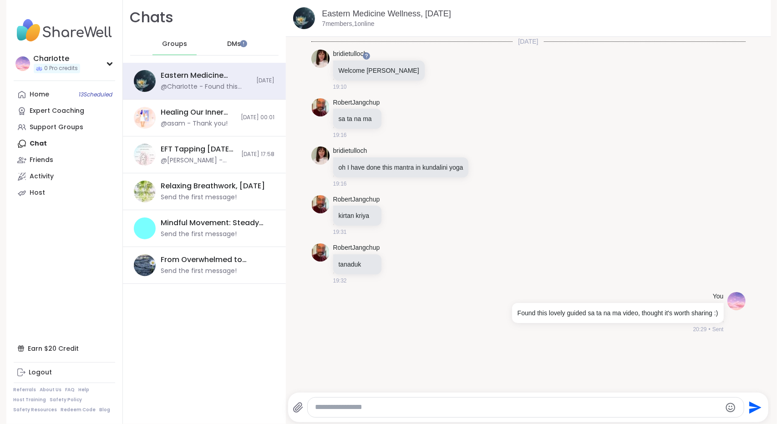
paste textarea "**********"
type textarea "**********"
click at [653, 358] on link "[DOMAIN_NAME][URL]" at bounding box center [683, 361] width 70 height 7
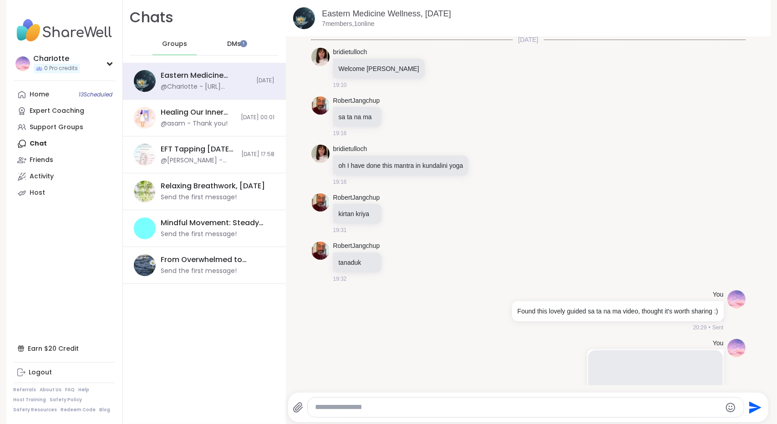
scroll to position [162, 0]
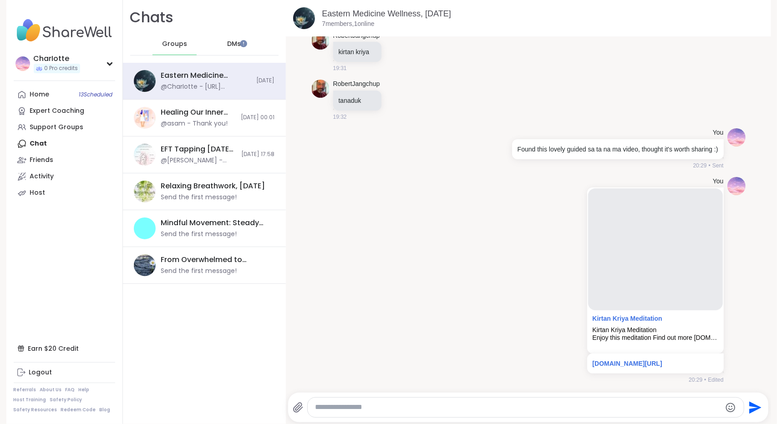
click at [608, 404] on textarea "Type your message" at bounding box center [518, 408] width 406 height 10
type textarea "**********"
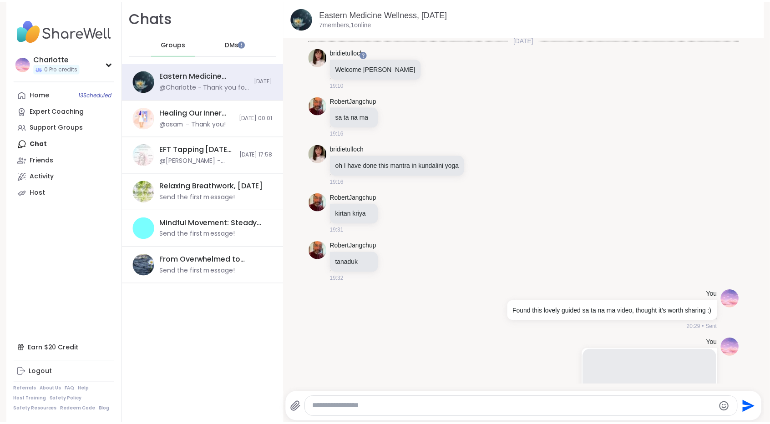
scroll to position [210, 0]
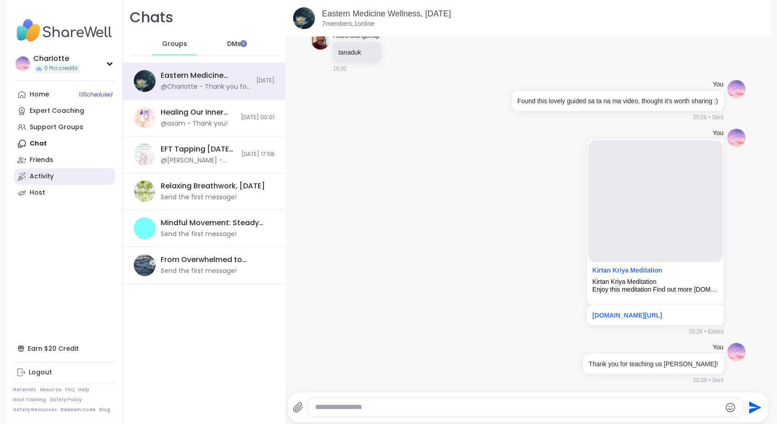
click at [79, 175] on link "Activity" at bounding box center [65, 176] width 102 height 16
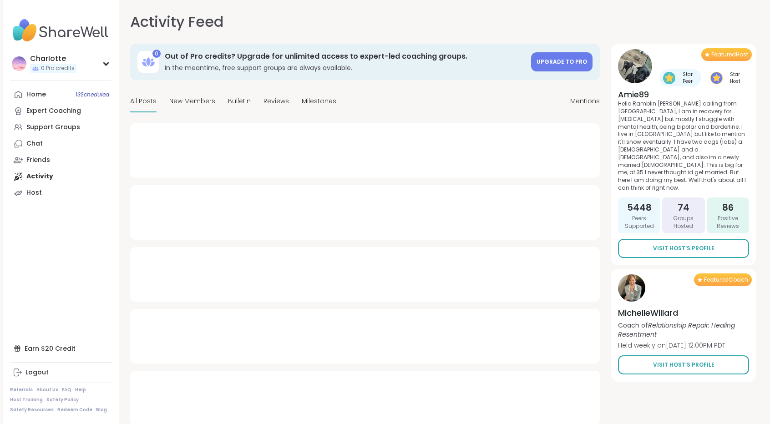
type textarea "*"
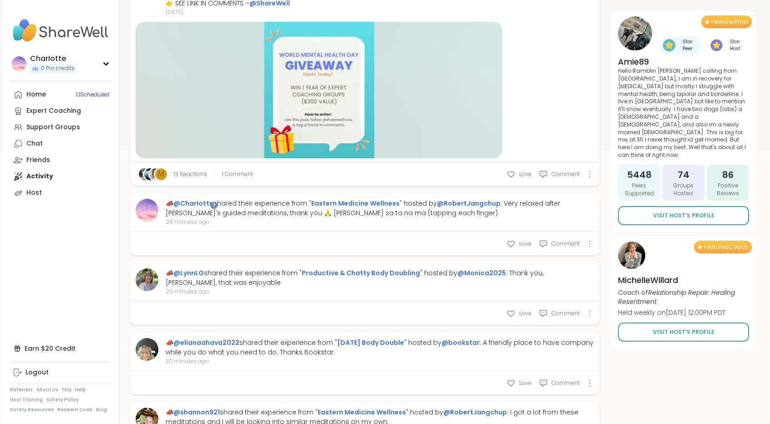
scroll to position [293, 0]
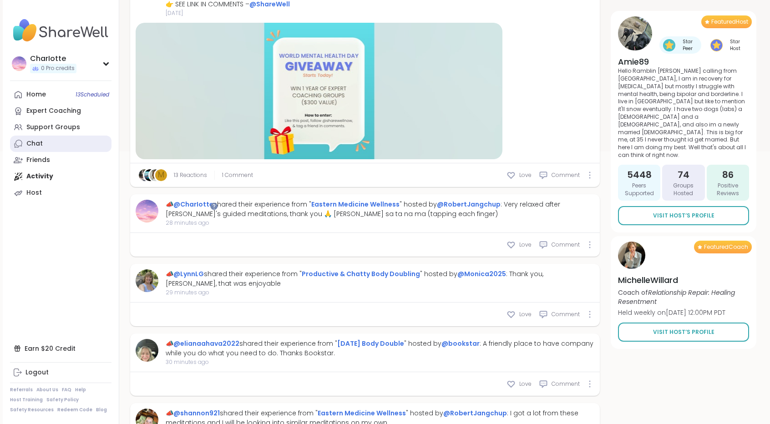
click at [41, 143] on div "Chat" at bounding box center [34, 143] width 16 height 9
